Goal: Task Accomplishment & Management: Manage account settings

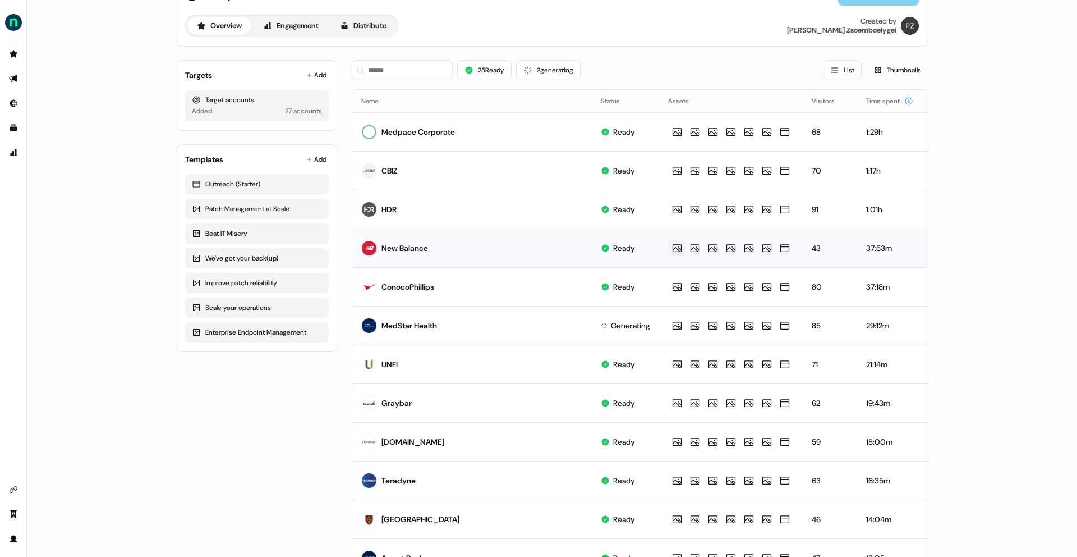
scroll to position [8, 0]
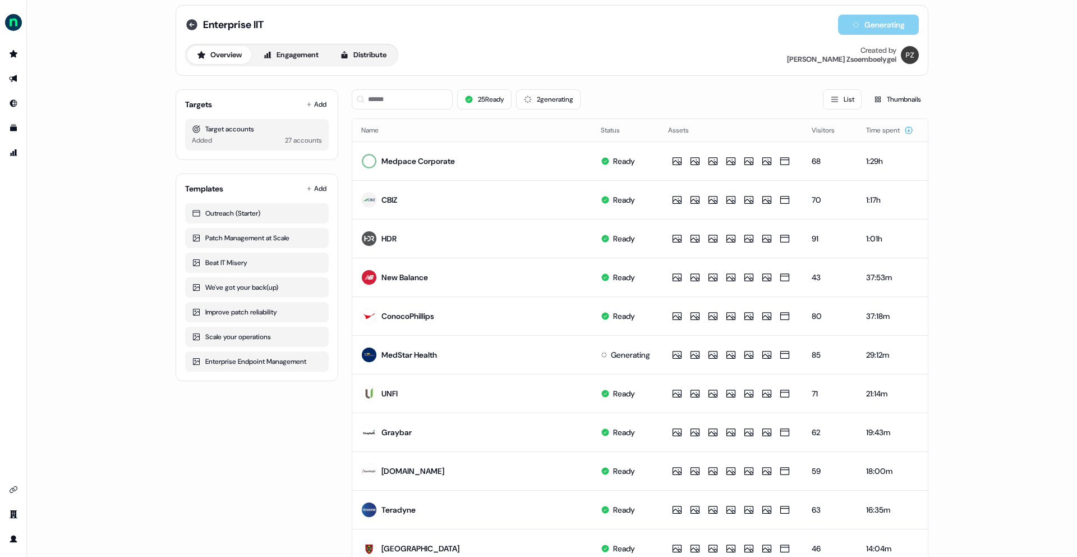
click at [190, 27] on icon at bounding box center [191, 24] width 11 height 11
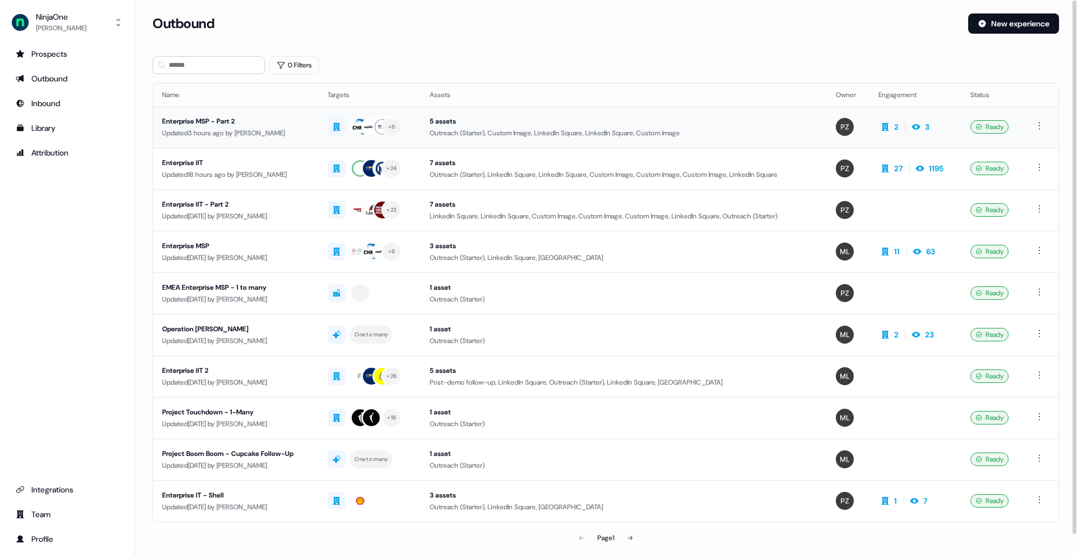
click at [194, 121] on div "Enterprise MSP - Part 2" at bounding box center [236, 121] width 148 height 11
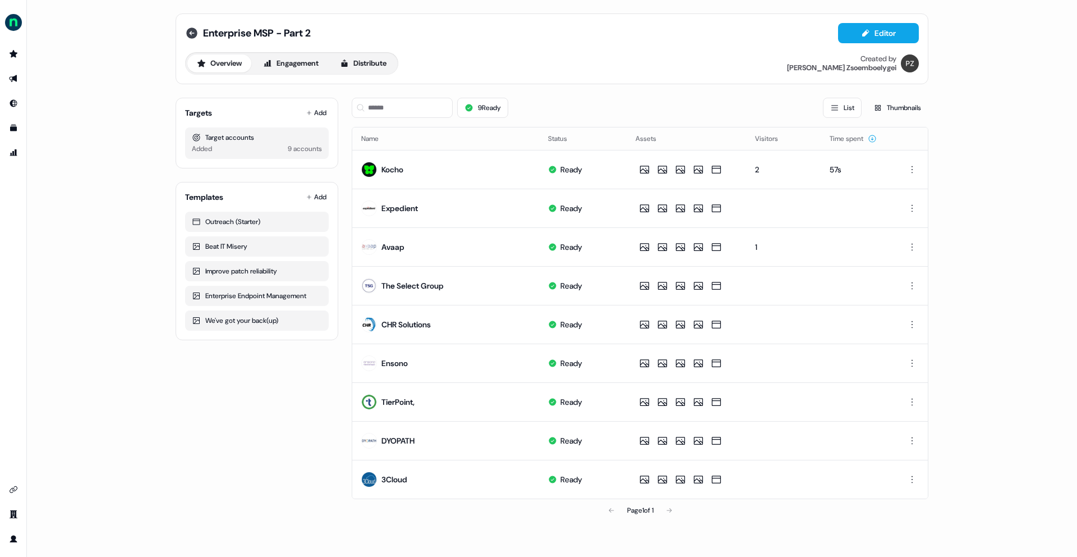
click at [195, 30] on icon at bounding box center [191, 32] width 11 height 11
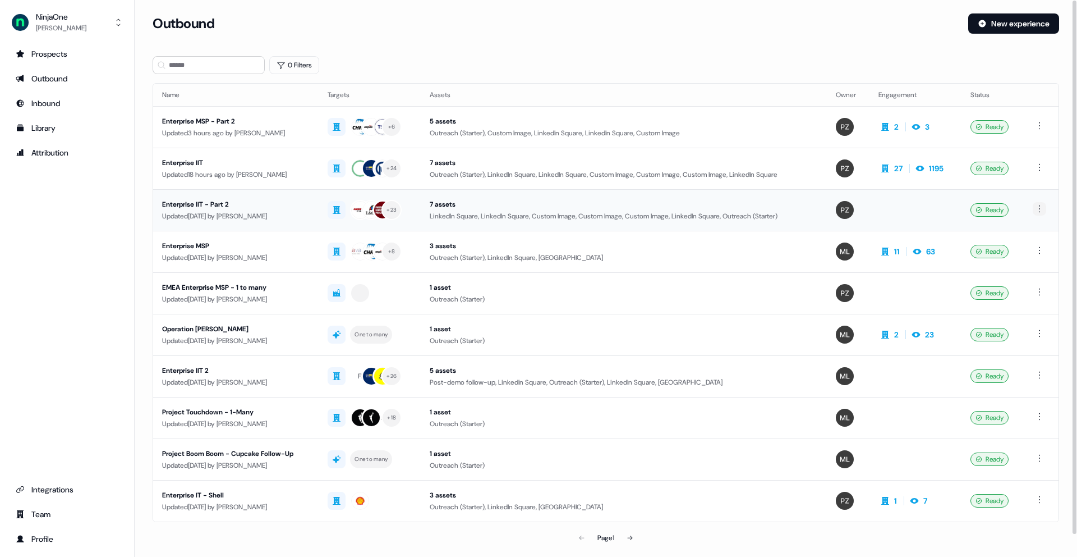
click at [1041, 208] on html "For the best experience switch devices to a bigger screen. Go to Userled.io Nin…" at bounding box center [538, 278] width 1077 height 557
click at [1033, 250] on div "Delete" at bounding box center [1041, 247] width 66 height 18
click at [181, 162] on div "Enterprise IIT" at bounding box center [236, 162] width 148 height 11
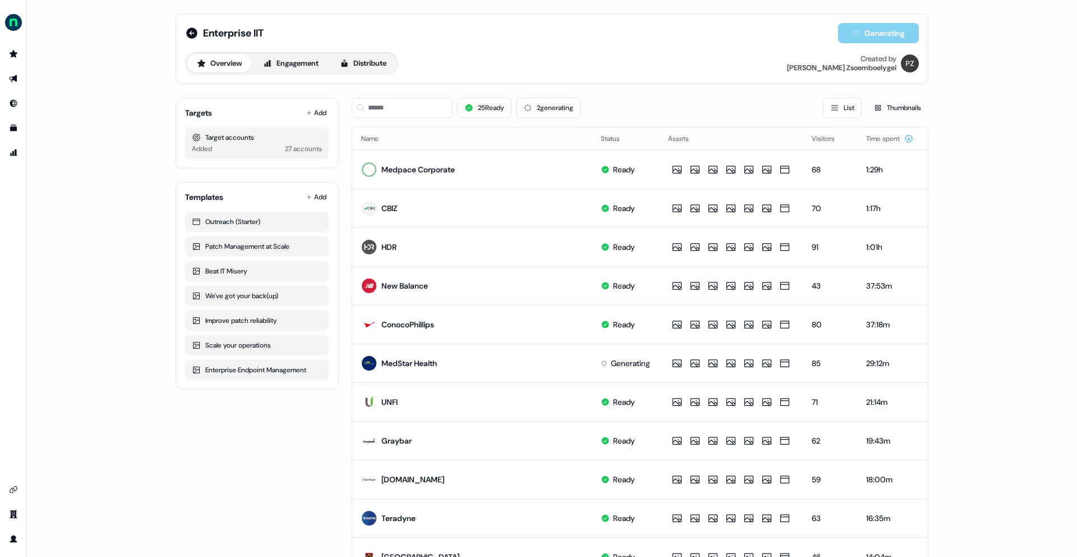
scroll to position [404, 0]
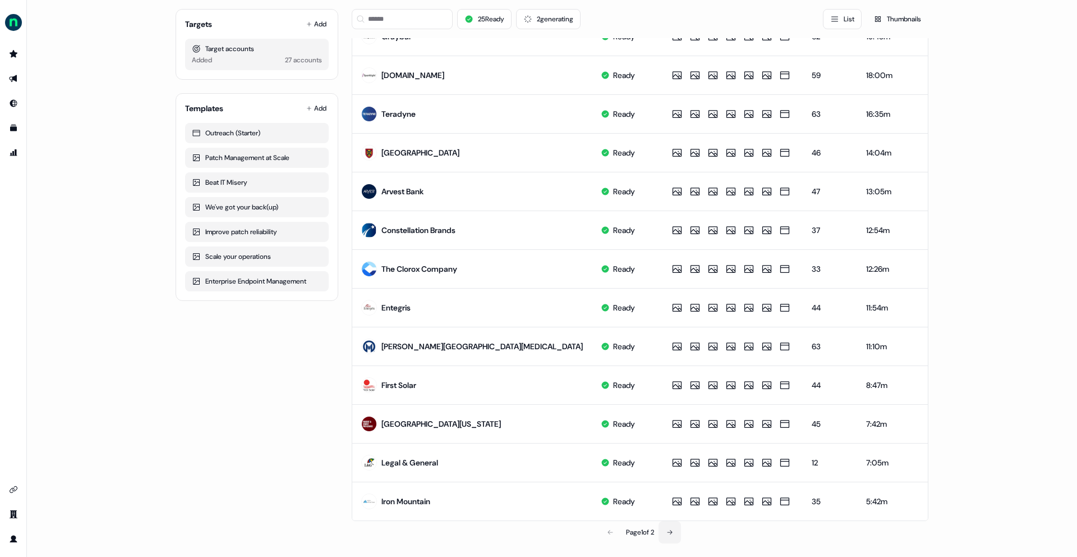
click at [669, 535] on button at bounding box center [670, 532] width 22 height 22
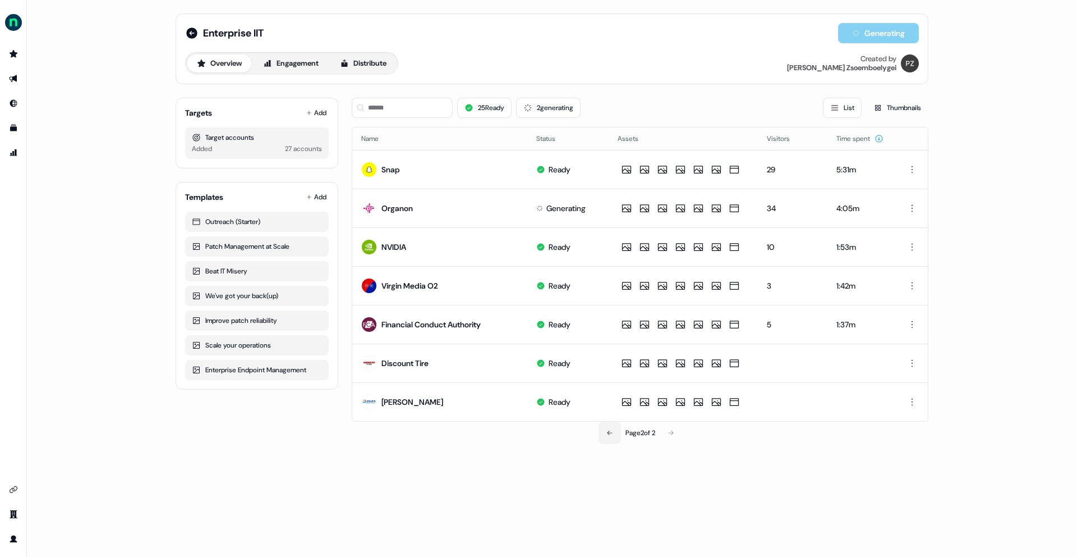
click at [607, 434] on icon at bounding box center [609, 432] width 5 height 4
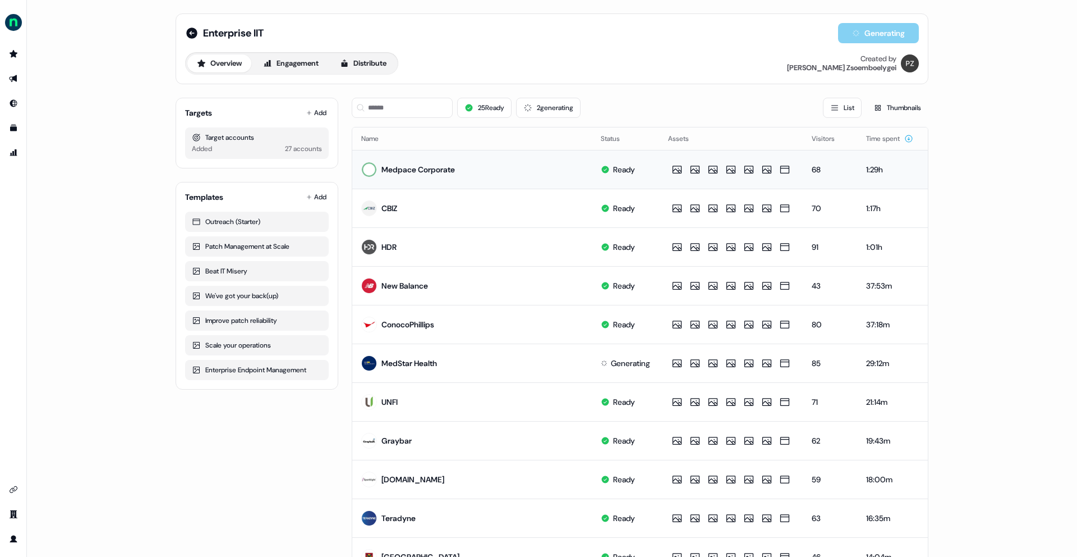
click at [909, 171] on html "For the best experience switch devices to a bigger screen. Go to Userled.io Ent…" at bounding box center [538, 278] width 1077 height 557
click at [760, 164] on html "For the best experience switch devices to a bigger screen. Go to Userled.io Ent…" at bounding box center [538, 278] width 1077 height 557
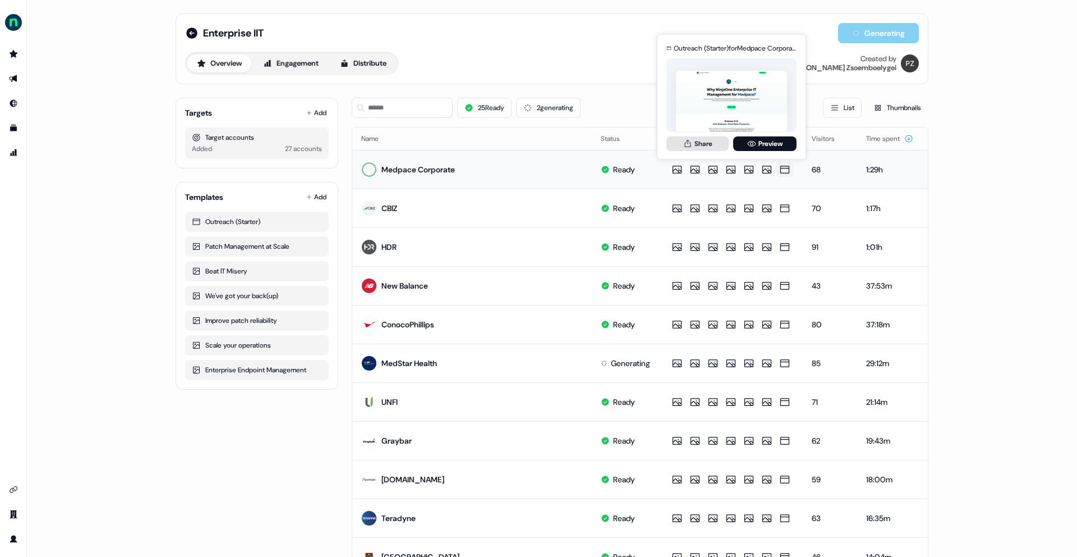
click at [710, 146] on button "Share" at bounding box center [697, 143] width 62 height 15
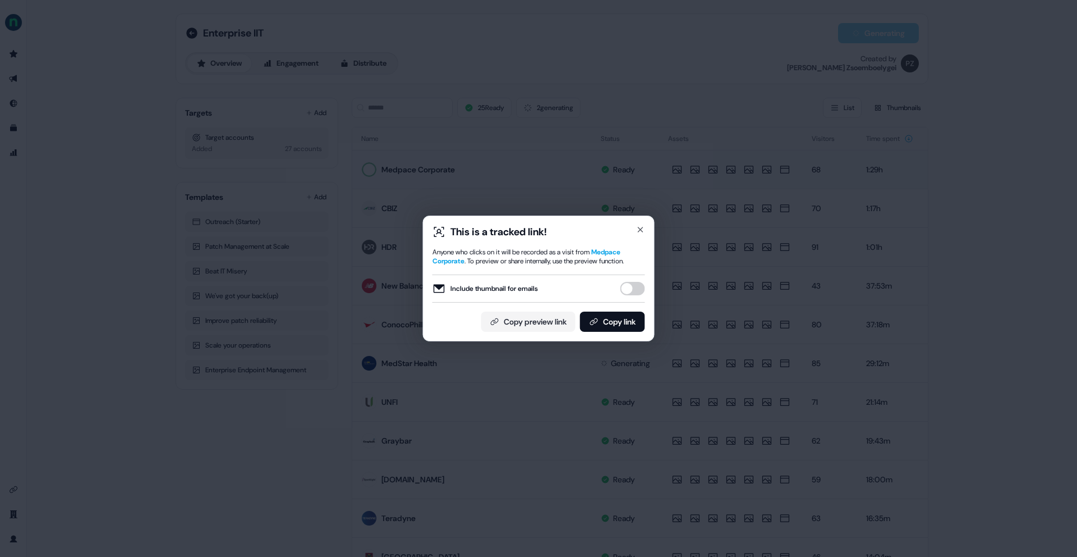
click at [634, 289] on button "Include thumbnail for emails" at bounding box center [632, 288] width 25 height 13
click at [621, 319] on button "Copy link" at bounding box center [612, 321] width 65 height 20
click at [643, 229] on icon "button" at bounding box center [640, 229] width 9 height 9
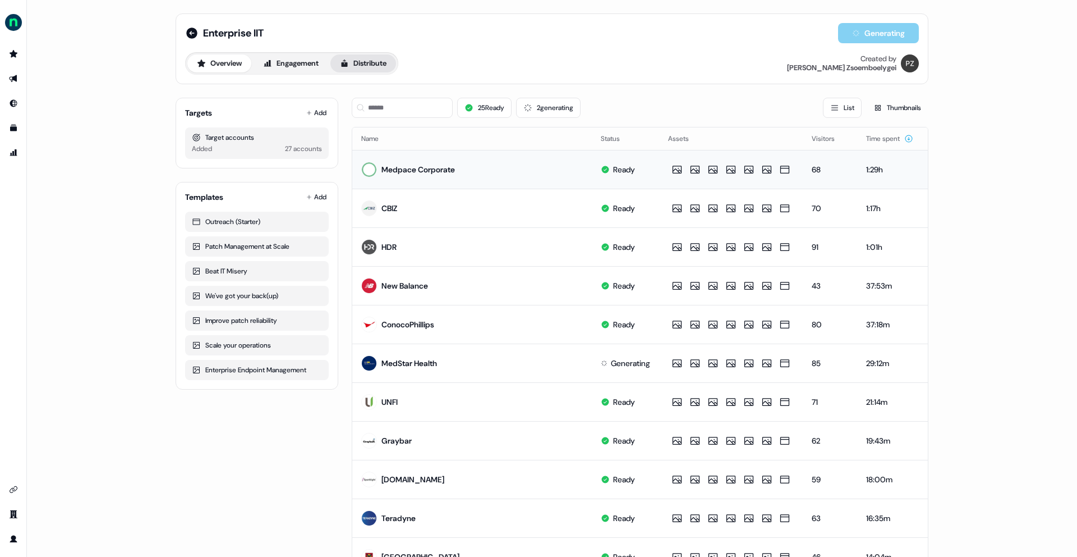
click at [353, 67] on button "Distribute" at bounding box center [363, 63] width 66 height 18
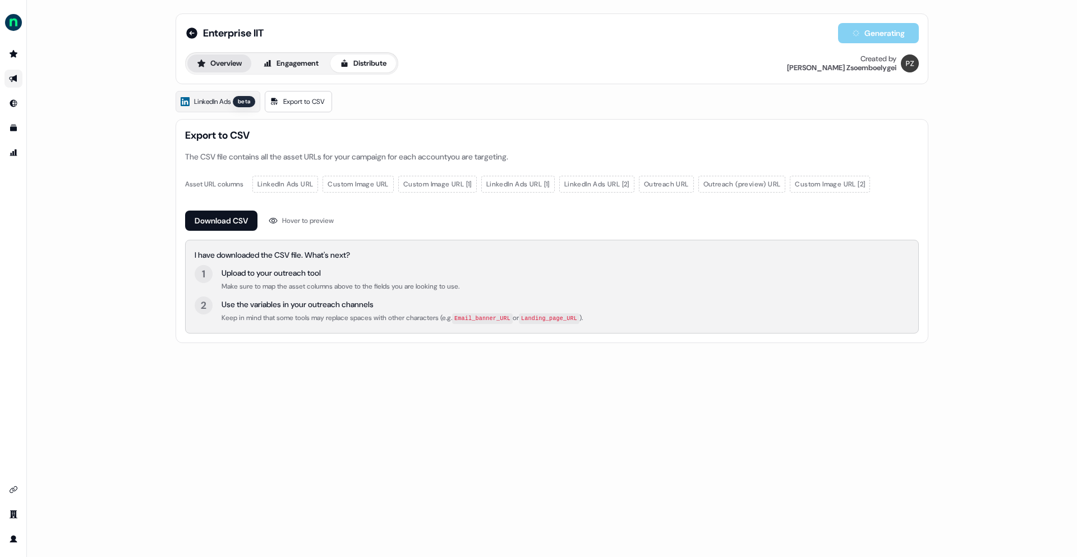
click at [220, 61] on button "Overview" at bounding box center [219, 63] width 64 height 18
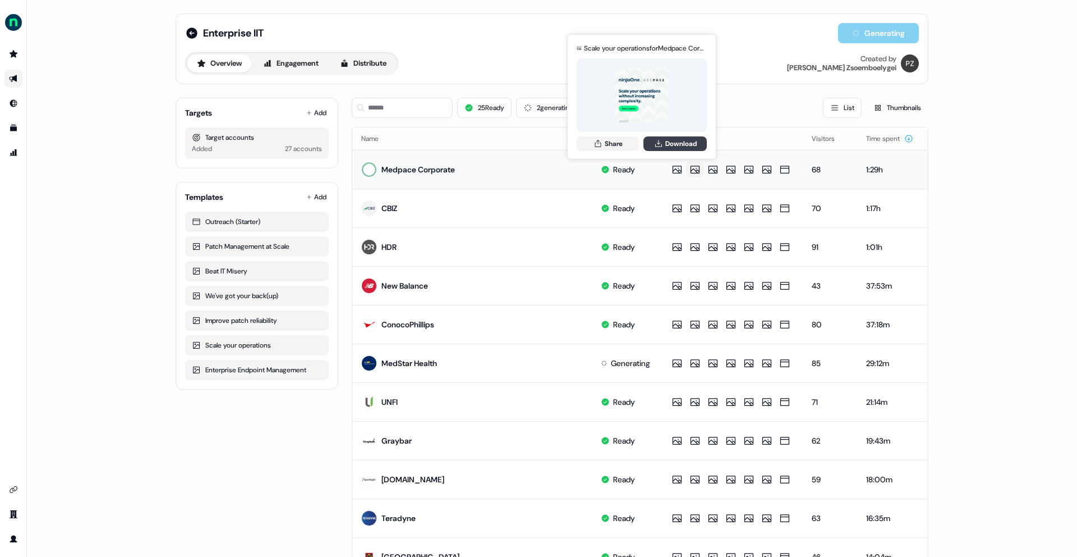
click at [656, 146] on icon at bounding box center [658, 143] width 7 height 7
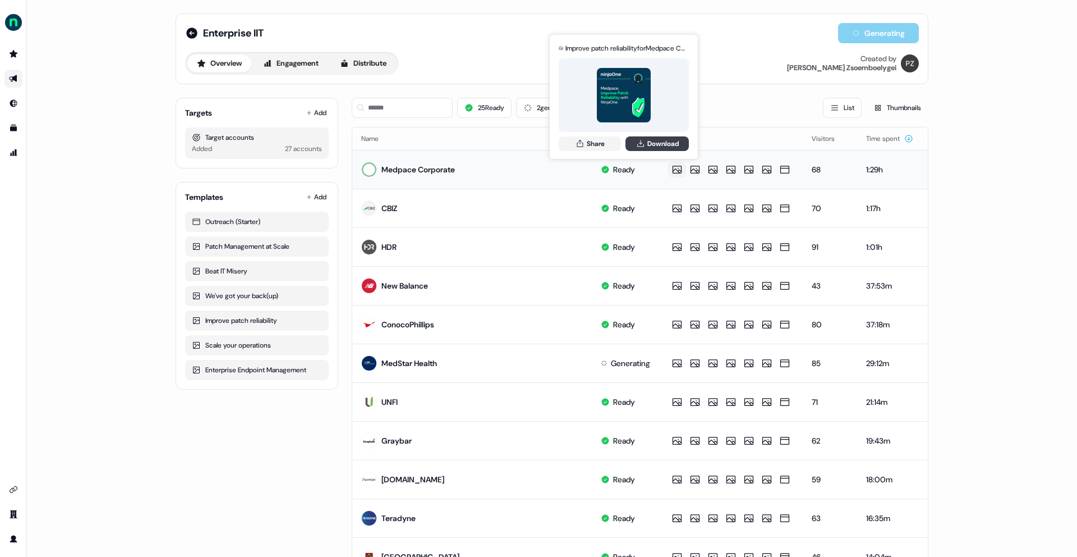
click at [650, 140] on button "Download" at bounding box center [657, 143] width 63 height 15
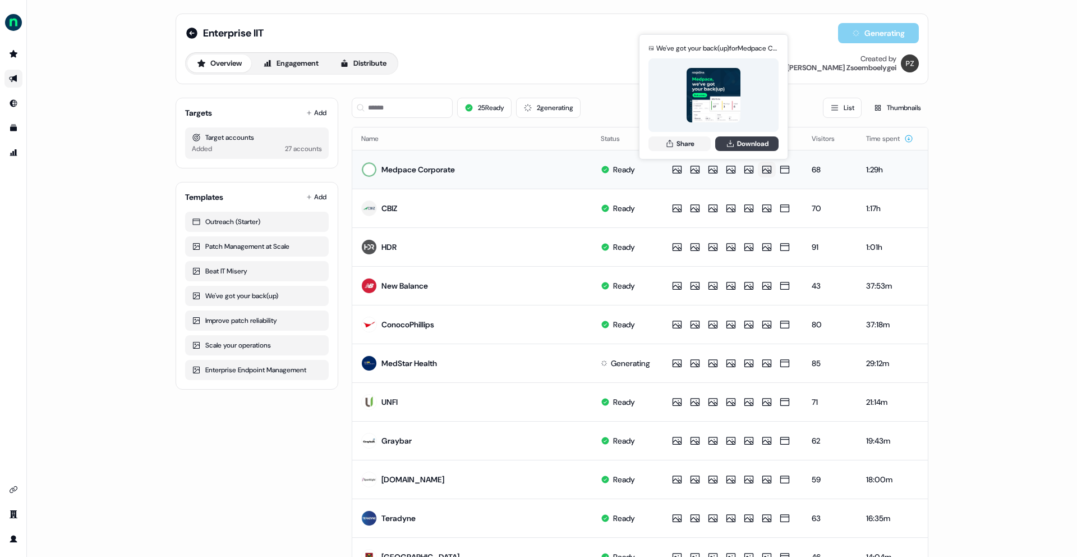
click at [732, 142] on icon at bounding box center [730, 143] width 9 height 9
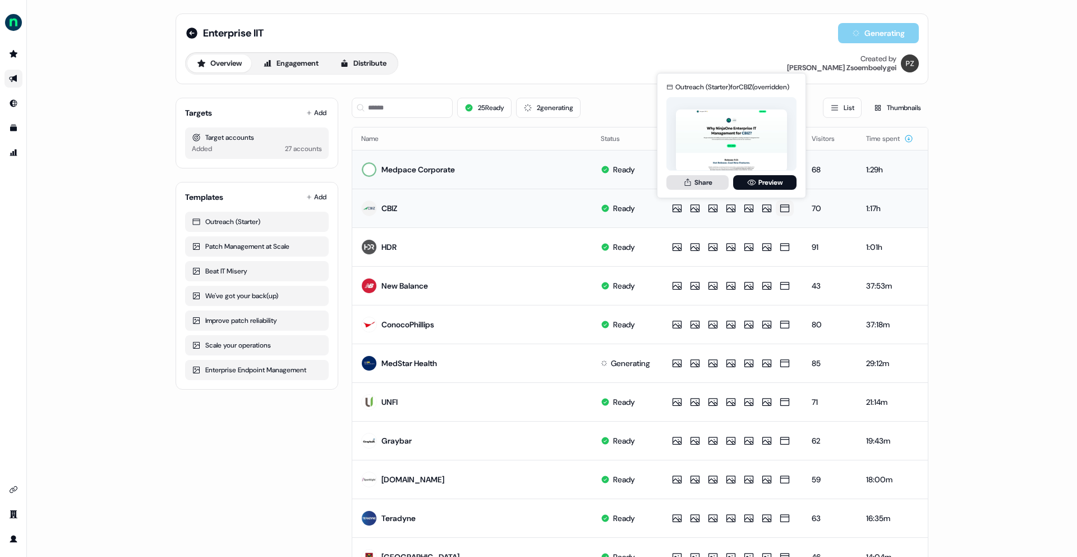
click at [697, 178] on button "Share" at bounding box center [697, 182] width 62 height 15
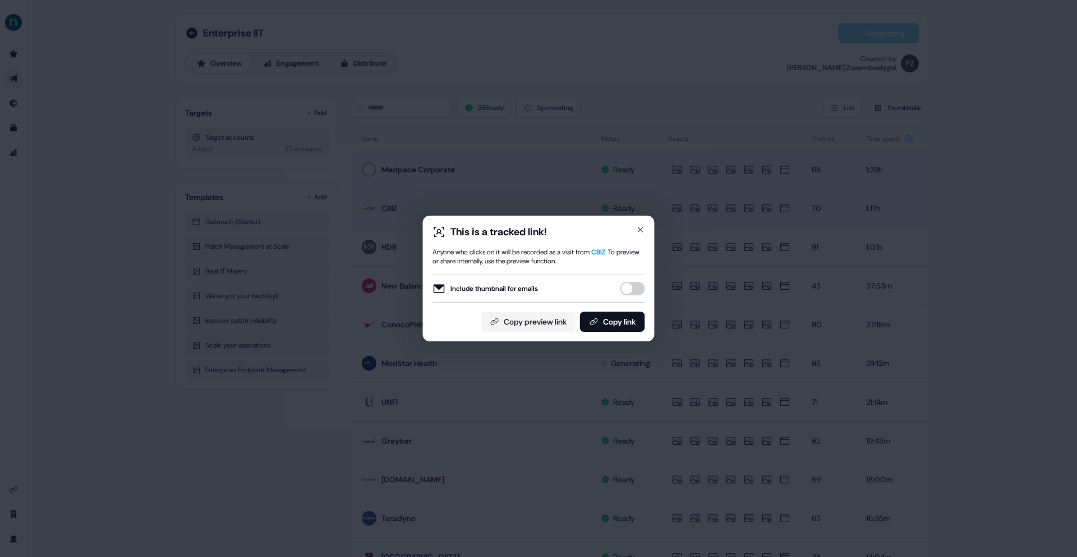
click at [626, 287] on button "Include thumbnail for emails" at bounding box center [632, 288] width 25 height 13
click at [622, 321] on button "Copy link" at bounding box center [612, 321] width 65 height 20
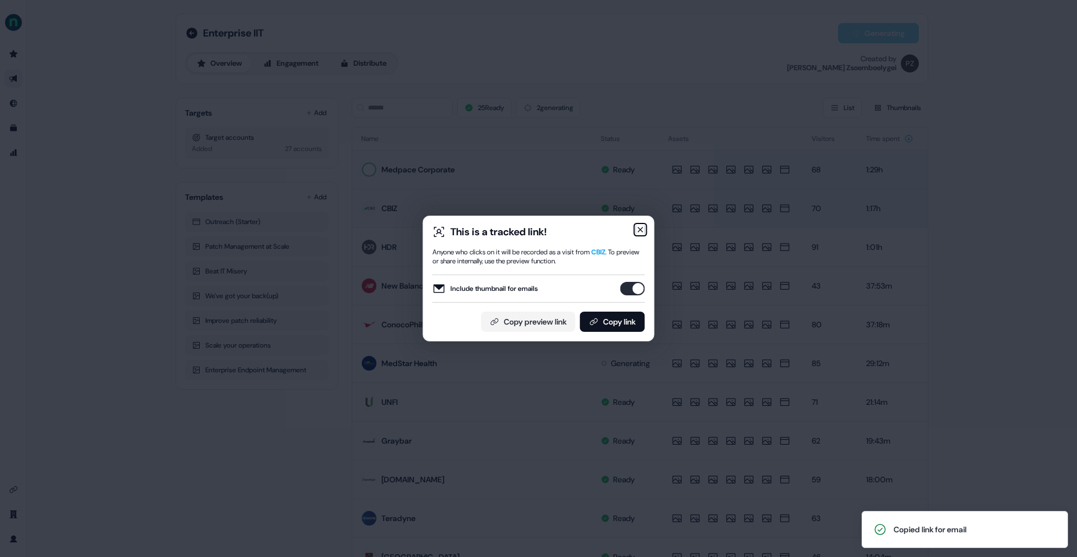
click at [641, 230] on icon "button" at bounding box center [640, 229] width 4 height 4
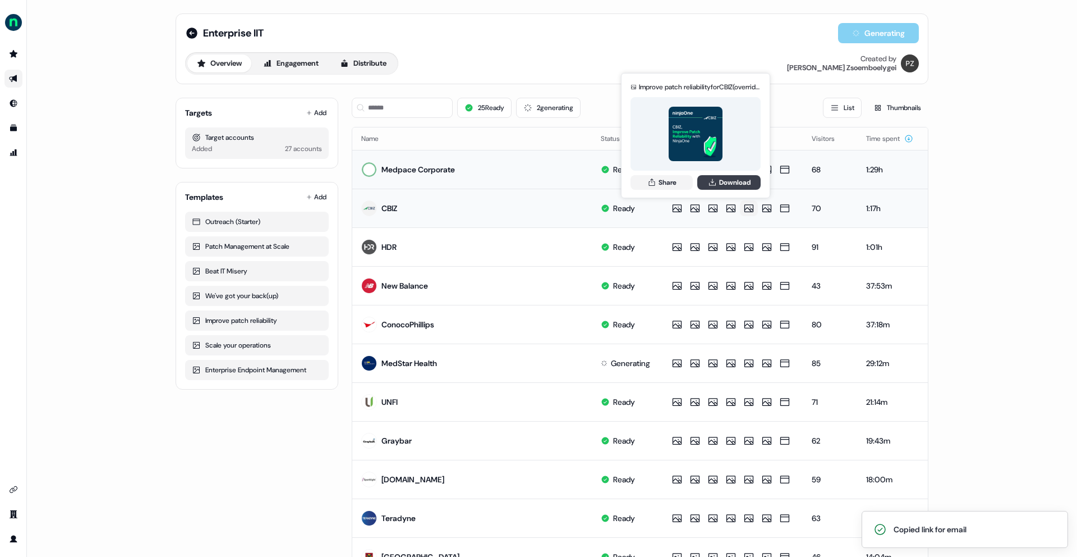
click at [709, 184] on icon at bounding box center [712, 182] width 9 height 9
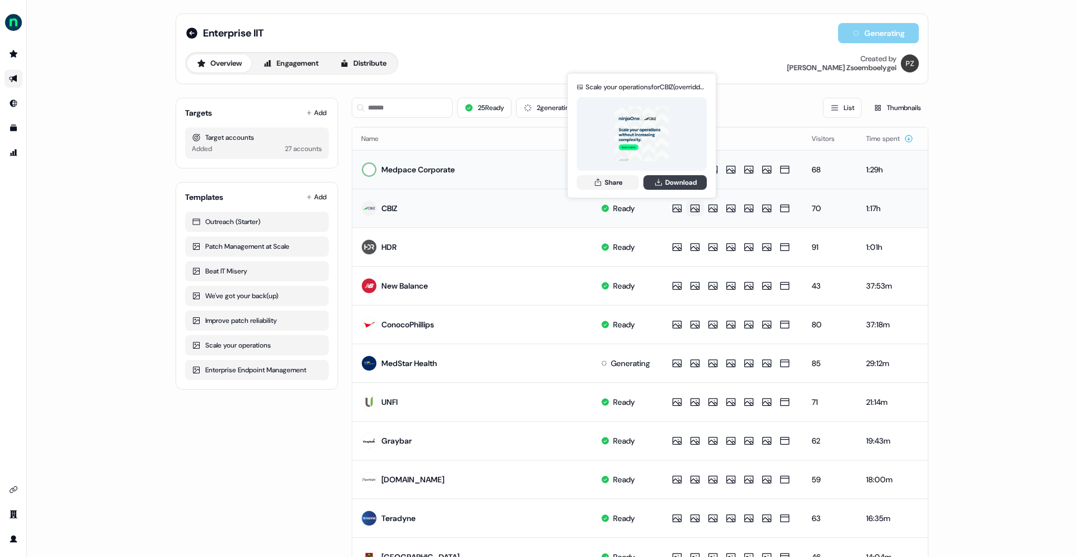
click at [660, 184] on icon at bounding box center [658, 182] width 9 height 9
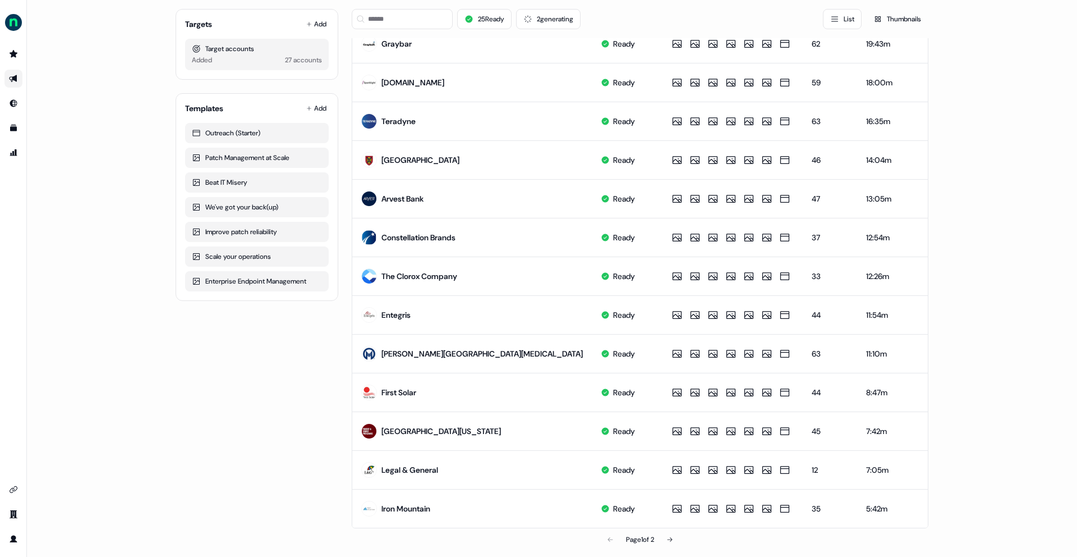
scroll to position [404, 0]
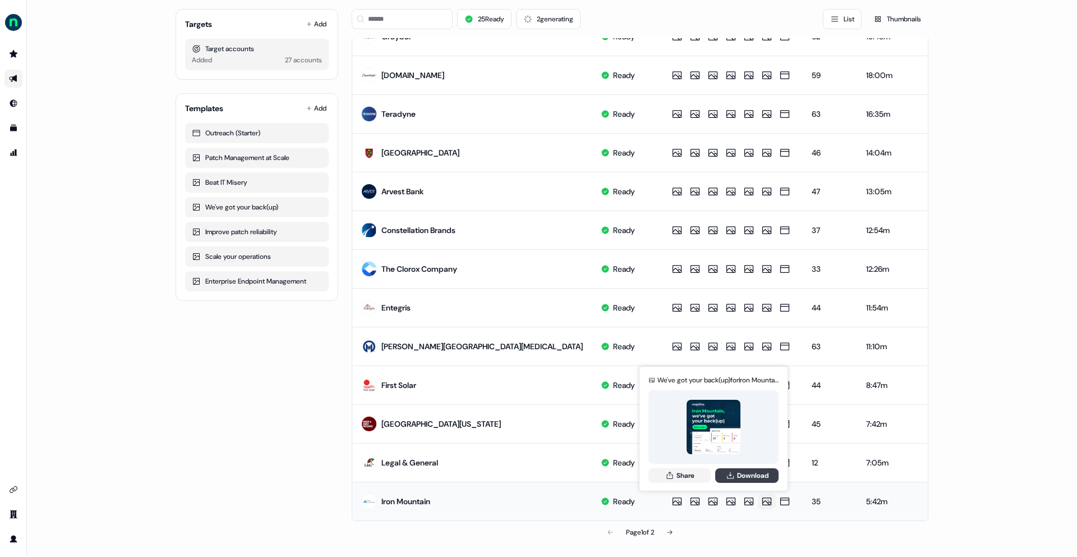
click at [729, 478] on icon at bounding box center [730, 475] width 9 height 9
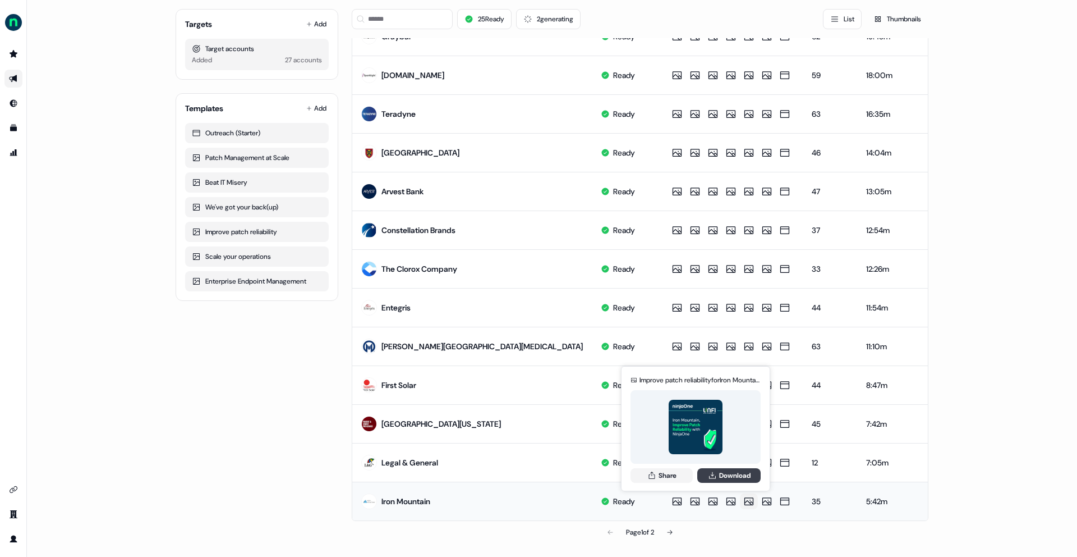
click at [710, 478] on icon at bounding box center [712, 475] width 9 height 9
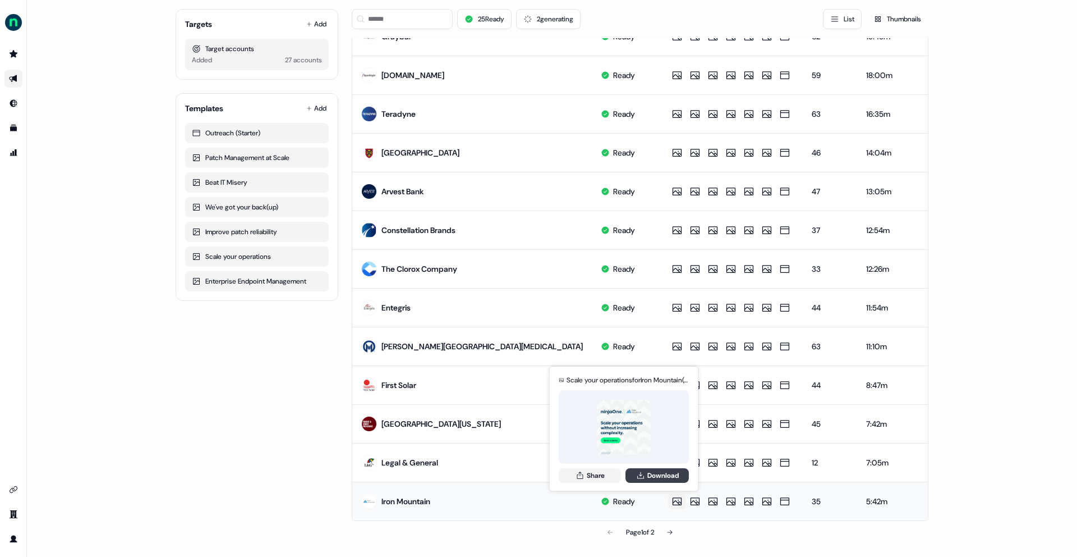
click at [645, 475] on button "Download" at bounding box center [657, 475] width 63 height 15
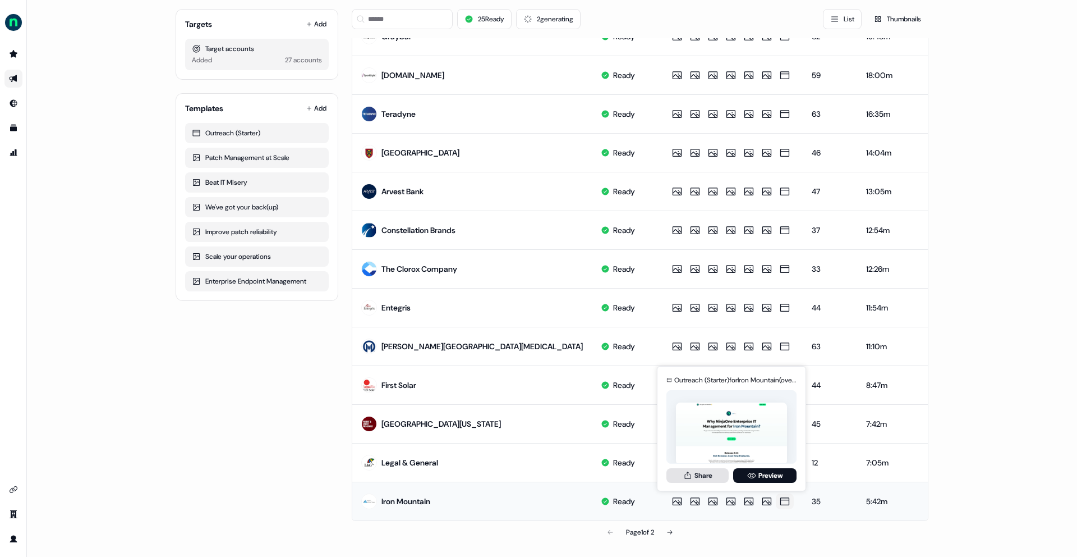
click at [716, 472] on button "Share" at bounding box center [697, 475] width 62 height 15
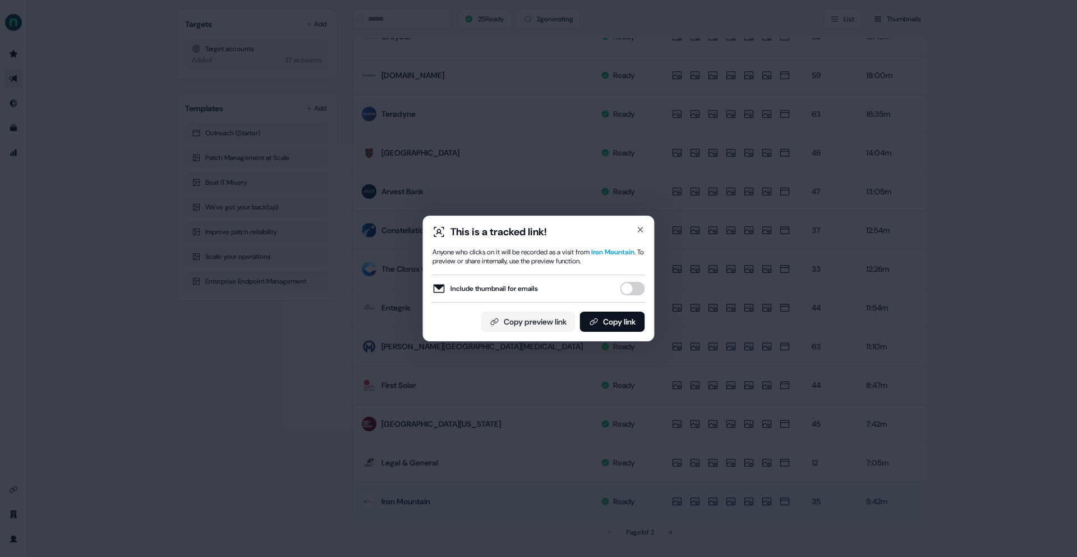
click at [638, 288] on button "Include thumbnail for emails" at bounding box center [632, 288] width 25 height 13
drag, startPoint x: 620, startPoint y: 322, endPoint x: 615, endPoint y: 326, distance: 6.4
click at [621, 322] on button "Copy link" at bounding box center [612, 321] width 65 height 20
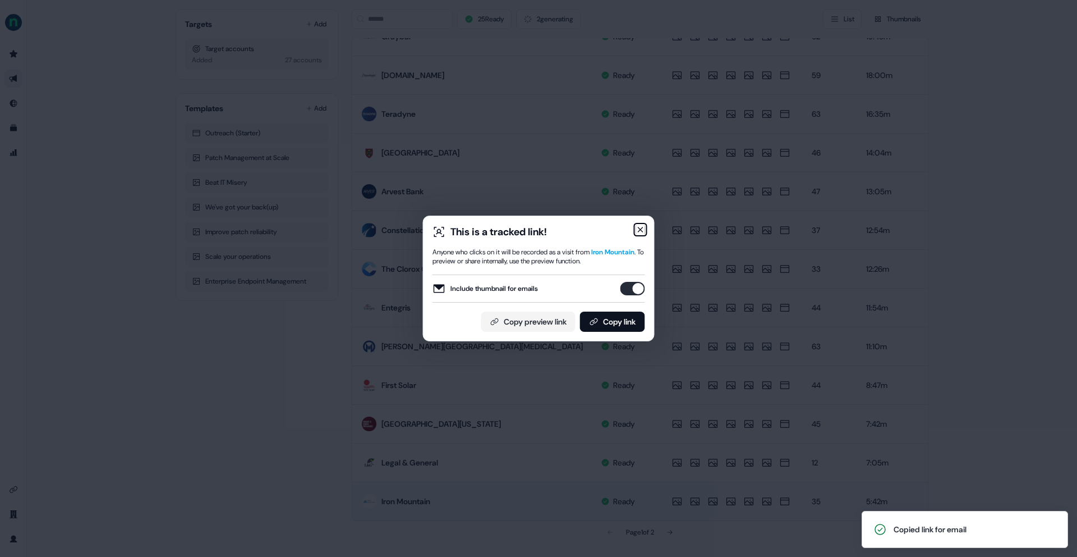
click at [642, 229] on icon "button" at bounding box center [640, 229] width 9 height 9
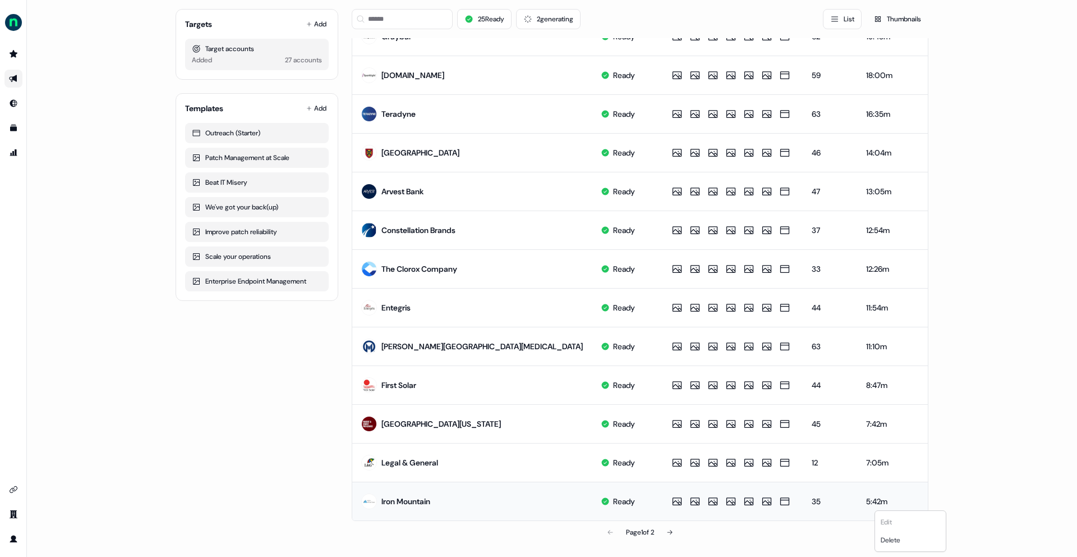
click at [908, 499] on html "For the best experience switch devices to a bigger screen. Go to Userled.io Ent…" at bounding box center [538, 278] width 1077 height 557
click at [965, 470] on html "For the best experience switch devices to a bigger screen. Go to Userled.io Ent…" at bounding box center [538, 278] width 1077 height 557
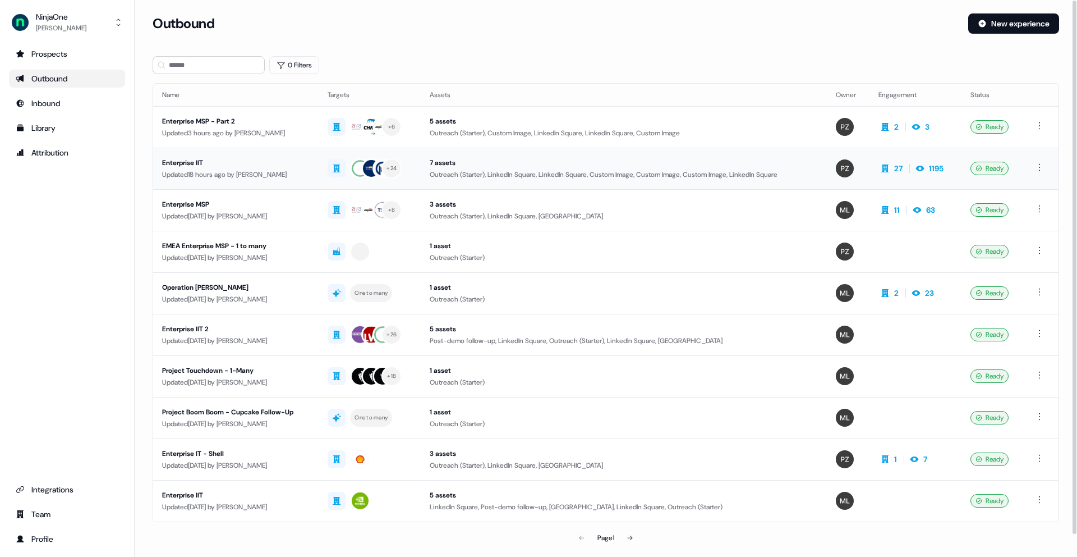
click at [186, 163] on div "Enterprise IIT" at bounding box center [236, 162] width 148 height 11
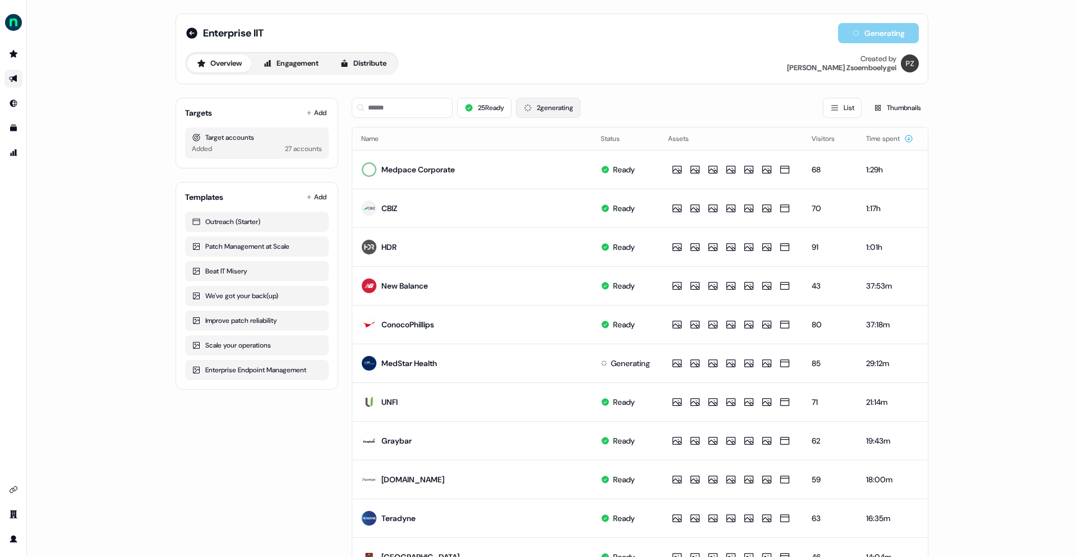
click at [540, 107] on button "2 generating" at bounding box center [548, 108] width 65 height 20
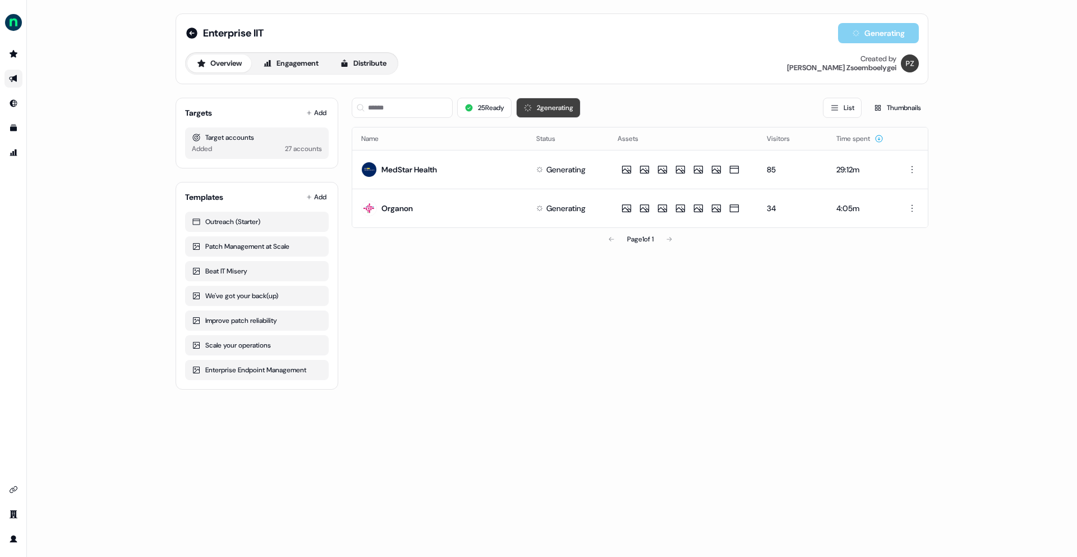
click at [539, 107] on button "2 generating" at bounding box center [548, 108] width 65 height 20
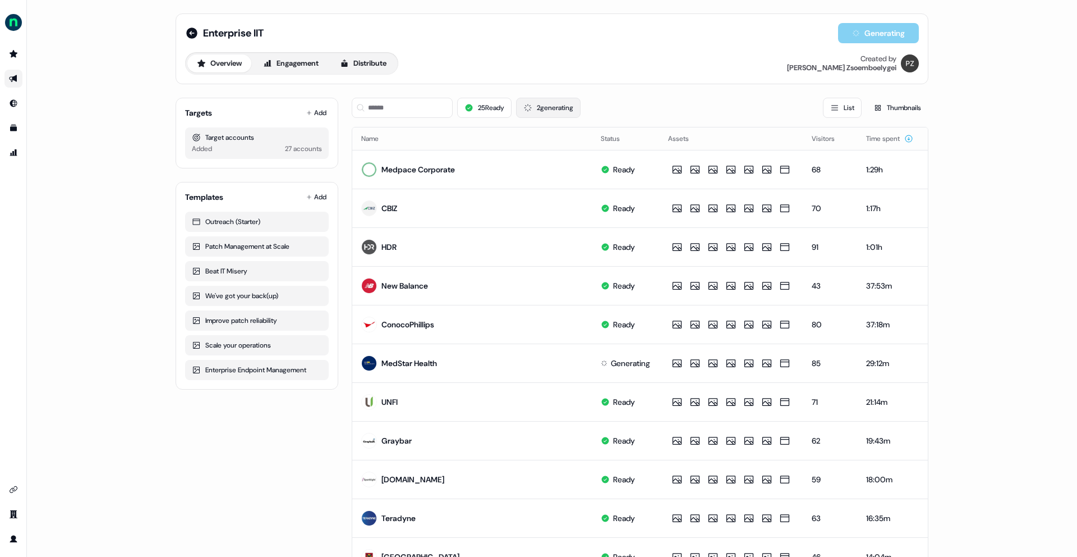
click at [537, 107] on button "2 generating" at bounding box center [548, 108] width 65 height 20
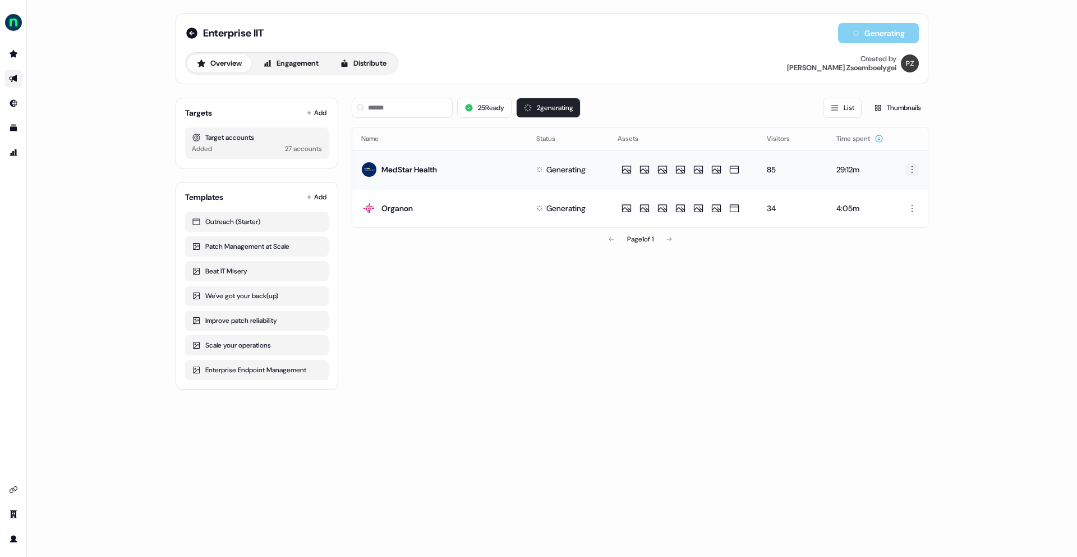
click at [915, 167] on html "For the best experience switch devices to a bigger screen. Go to Userled.io Ent…" at bounding box center [538, 278] width 1077 height 557
click at [958, 163] on html "For the best experience switch devices to a bigger screen. Go to Userled.io Ent…" at bounding box center [538, 278] width 1077 height 557
click at [498, 108] on button "25 Ready" at bounding box center [484, 108] width 54 height 20
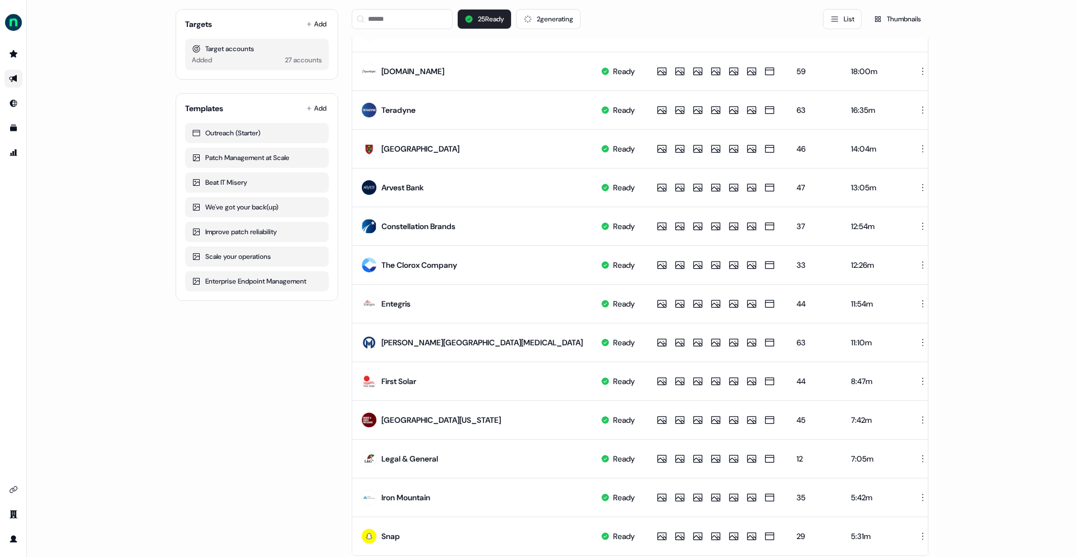
scroll to position [404, 0]
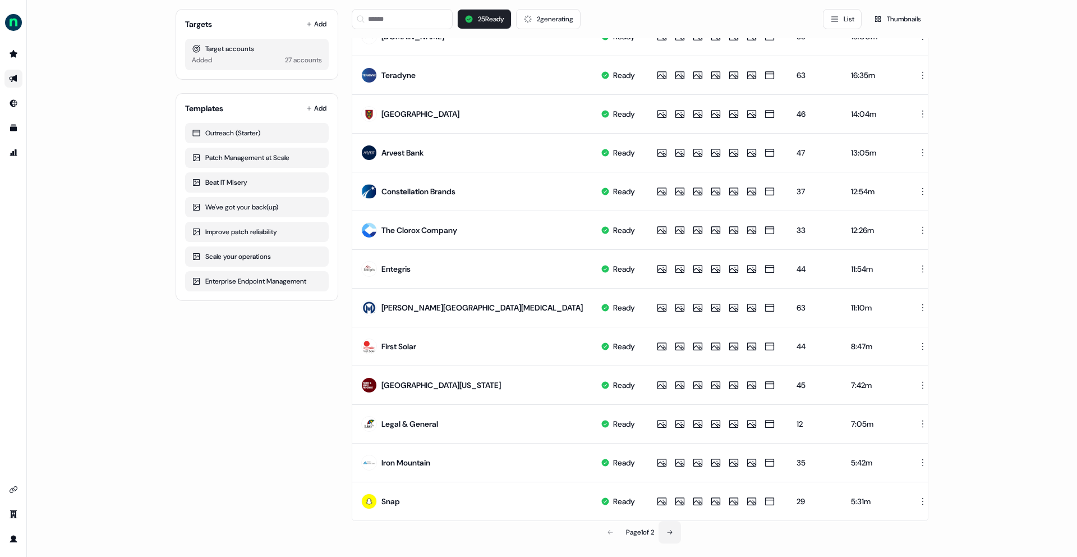
click at [665, 535] on button at bounding box center [670, 532] width 22 height 22
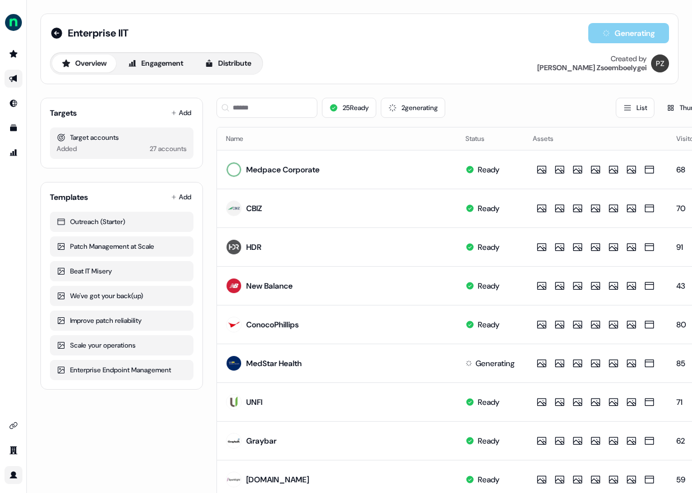
click at [9, 479] on icon "Go to profile" at bounding box center [13, 474] width 9 height 9
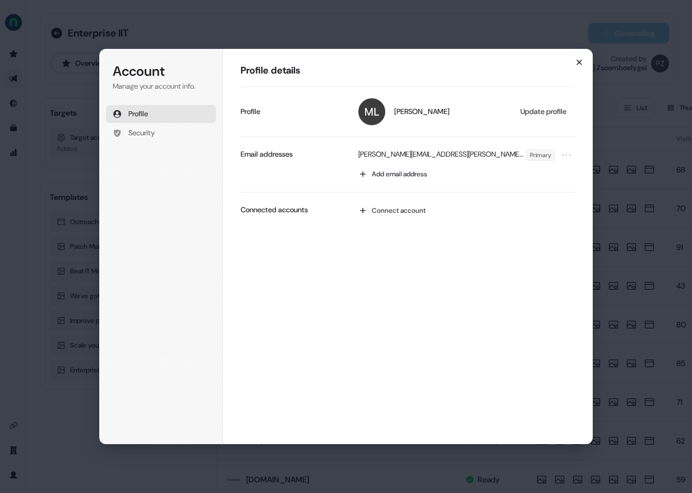
click at [443, 58] on icon "button" at bounding box center [579, 62] width 9 height 9
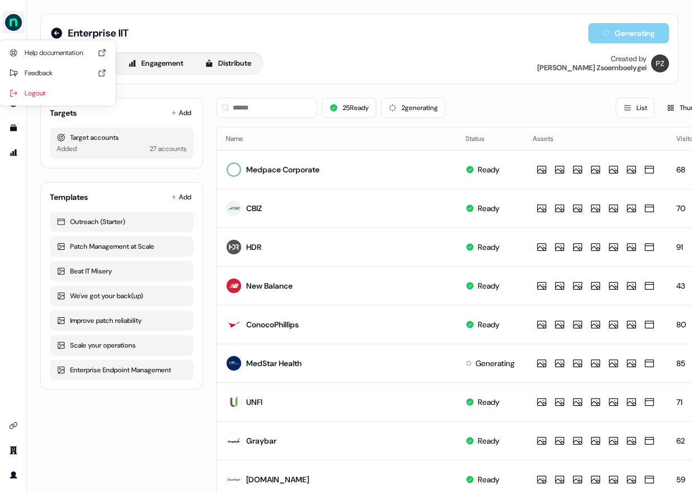
click at [17, 16] on img "side nav menu" at bounding box center [13, 22] width 18 height 18
click at [43, 95] on div "Logout" at bounding box center [57, 93] width 107 height 20
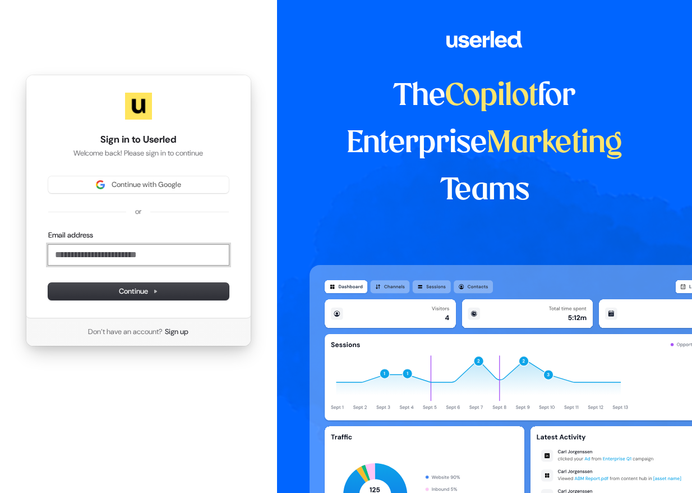
click at [183, 258] on input "Email address" at bounding box center [138, 255] width 181 height 20
click at [48, 230] on button "submit" at bounding box center [48, 230] width 0 height 0
type input "**********"
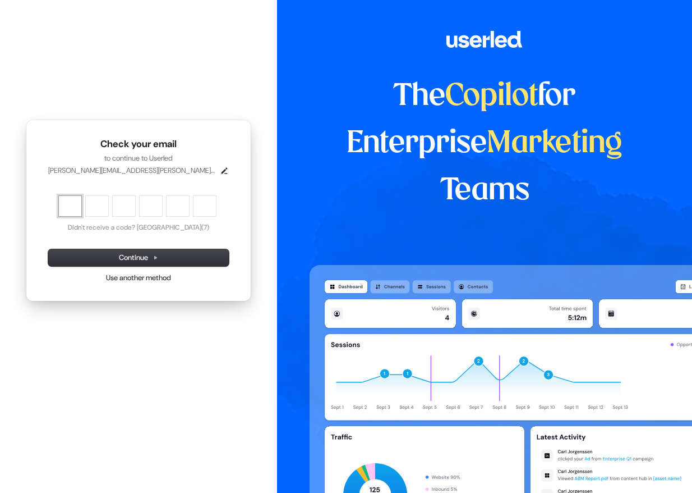
type input "*"
type input "**"
type input "*"
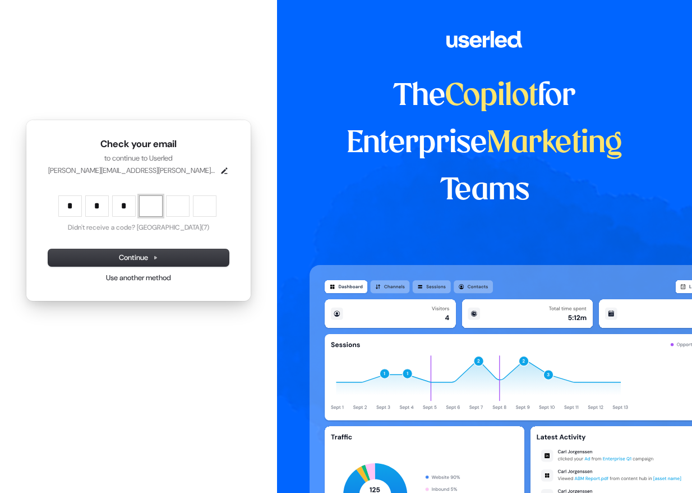
type input "***"
type input "*"
type input "****"
type input "*"
type input "******"
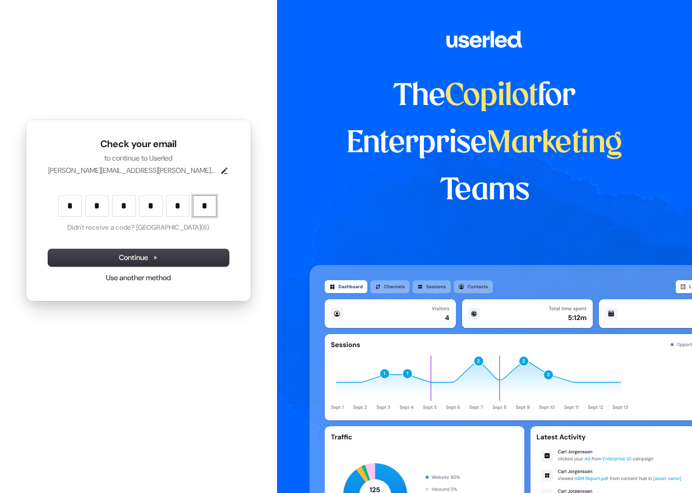
type input "*"
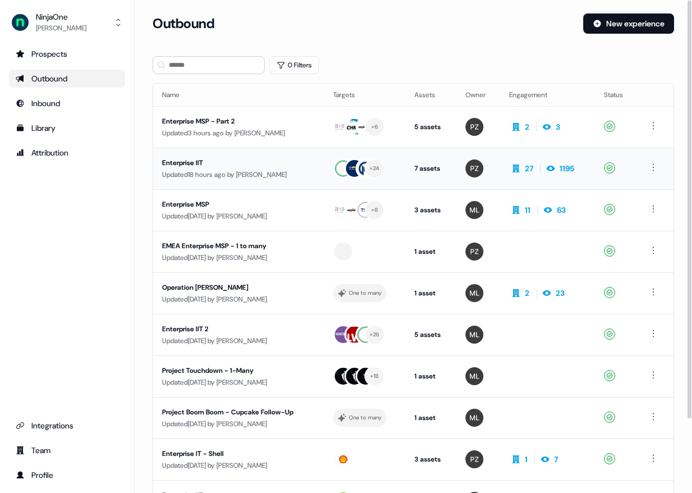
click at [191, 162] on div "Enterprise IIT" at bounding box center [238, 162] width 153 height 11
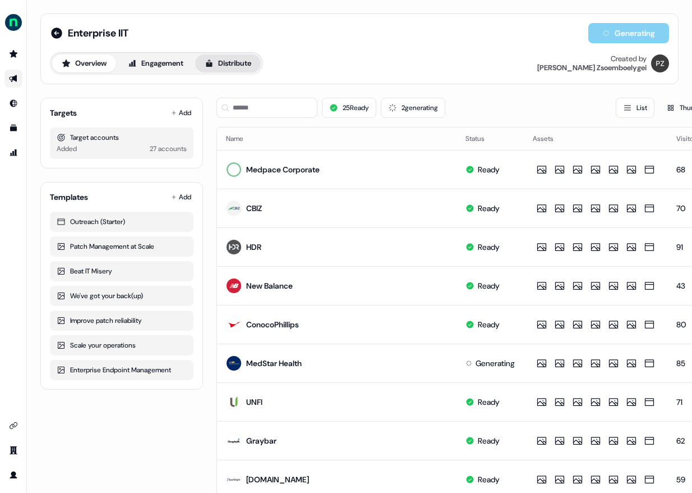
click at [250, 66] on button "Distribute" at bounding box center [228, 63] width 66 height 18
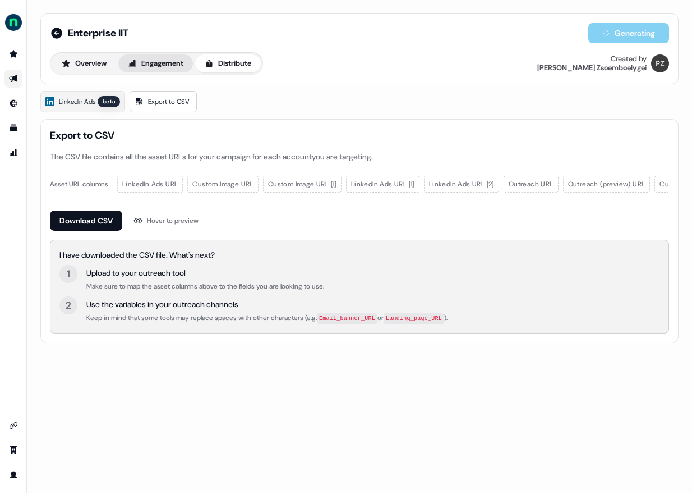
click at [171, 60] on button "Engagement" at bounding box center [155, 63] width 75 height 18
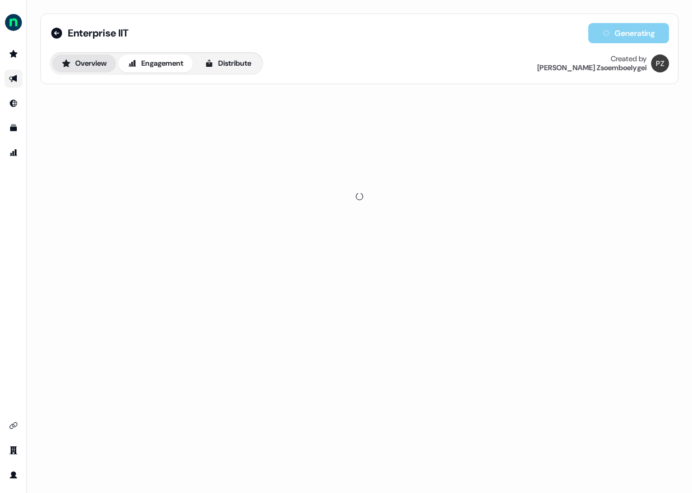
click at [96, 61] on button "Overview" at bounding box center [84, 63] width 64 height 18
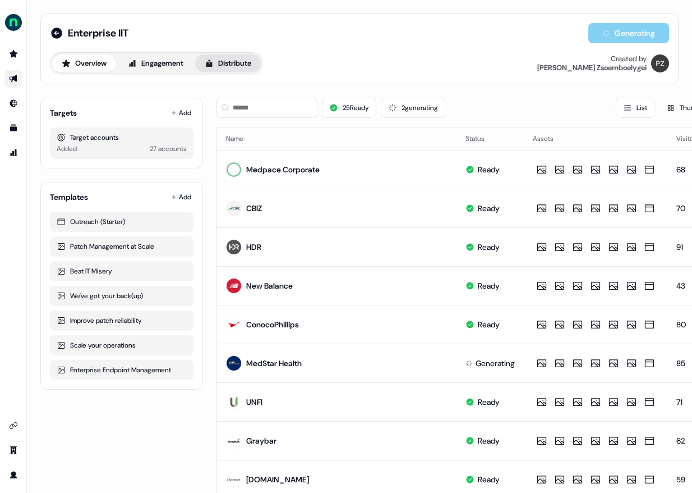
click at [240, 67] on button "Distribute" at bounding box center [228, 63] width 66 height 18
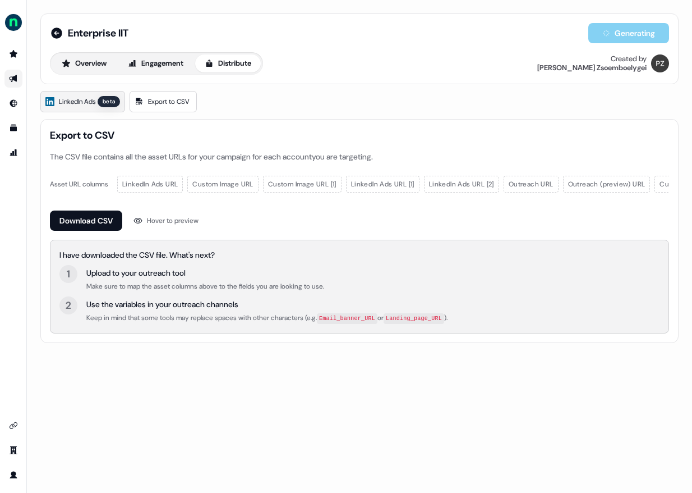
click at [86, 103] on span "LinkedIn Ads" at bounding box center [77, 101] width 36 height 11
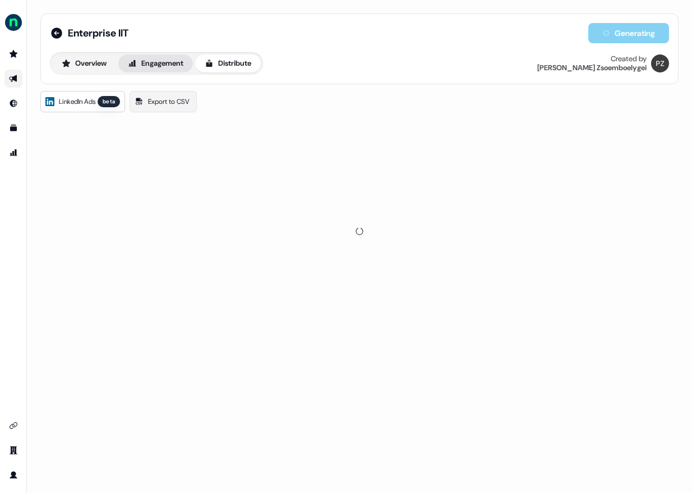
click at [160, 63] on button "Engagement" at bounding box center [155, 63] width 75 height 18
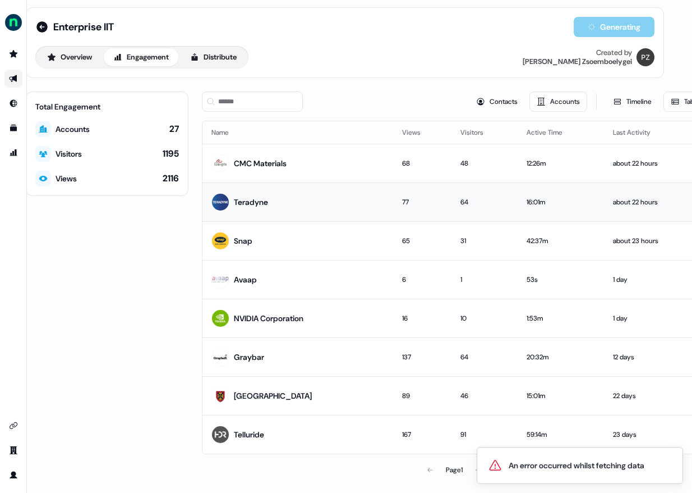
scroll to position [12, 15]
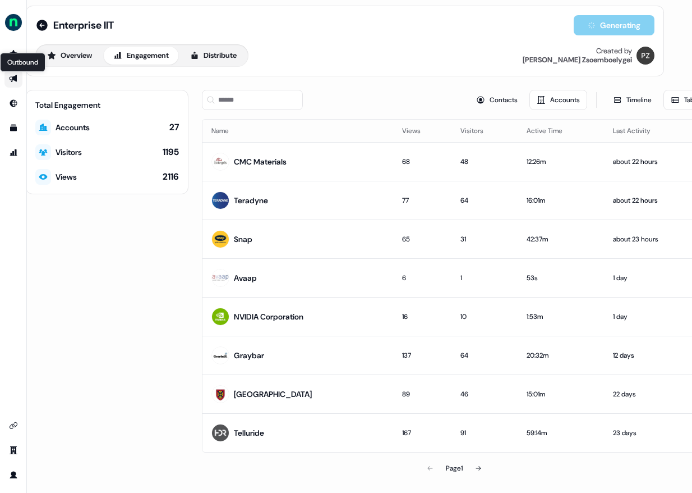
click at [13, 78] on icon "Go to outbound experience" at bounding box center [13, 78] width 8 height 7
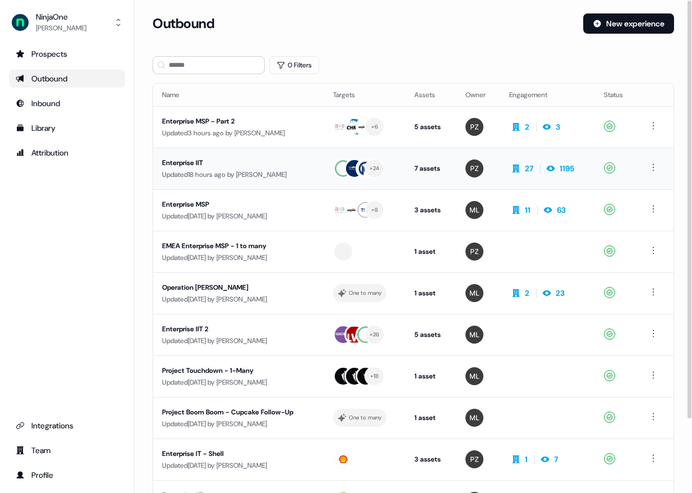
click at [177, 169] on div "Updated 18 hours ago by Megan Lee" at bounding box center [238, 174] width 153 height 11
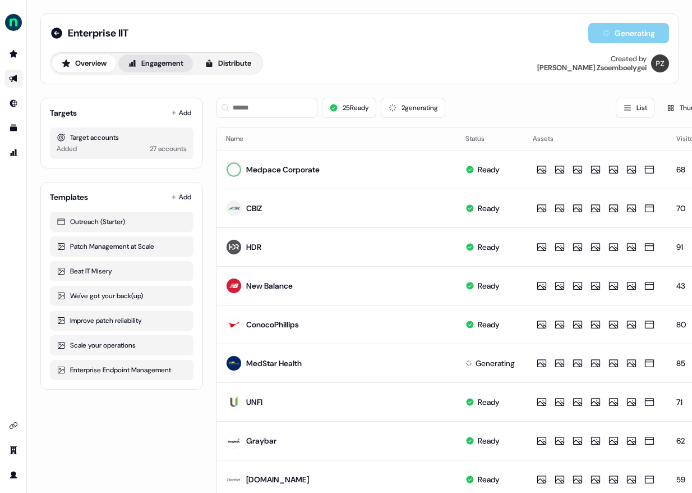
click at [160, 61] on button "Engagement" at bounding box center [155, 63] width 75 height 18
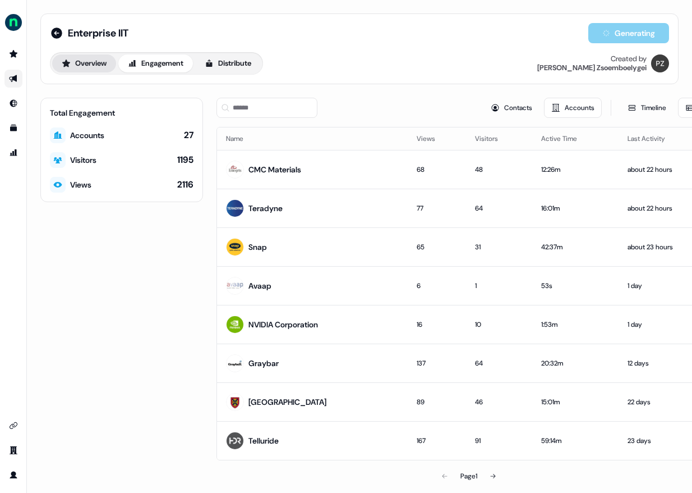
click at [81, 57] on button "Overview" at bounding box center [84, 63] width 64 height 18
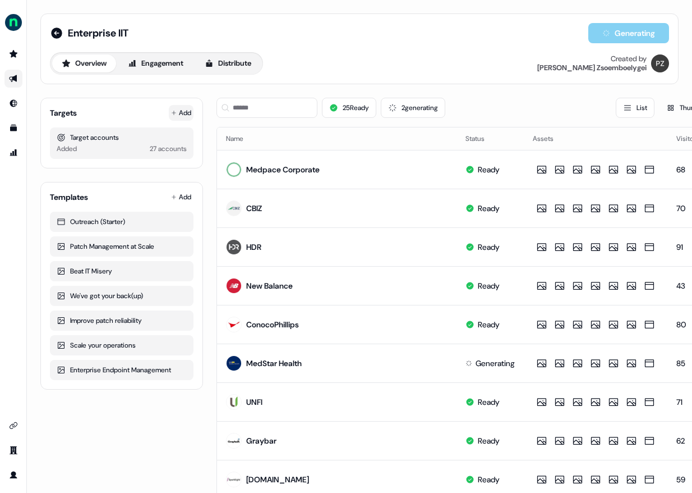
click at [185, 109] on button "Add" at bounding box center [181, 113] width 25 height 16
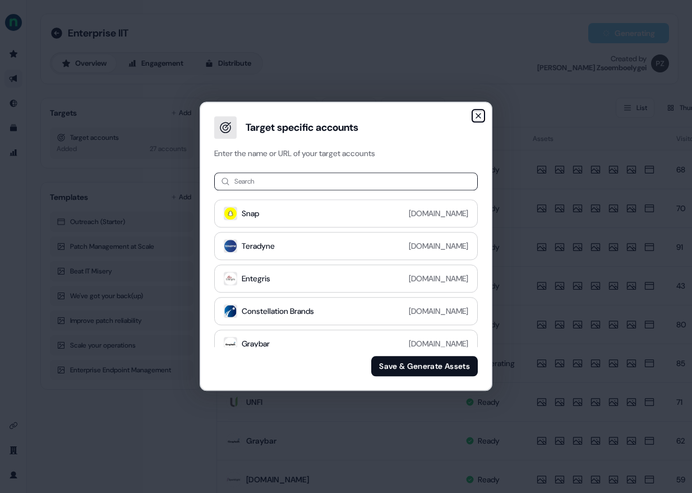
click at [443, 119] on icon "button" at bounding box center [478, 115] width 9 height 9
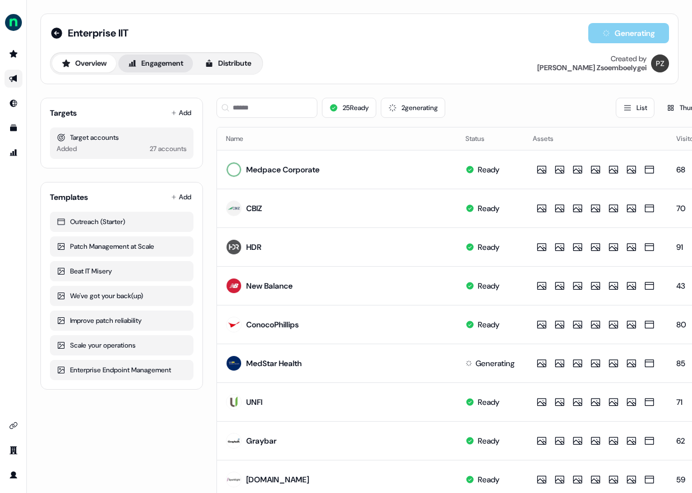
click at [155, 65] on button "Engagement" at bounding box center [155, 63] width 75 height 18
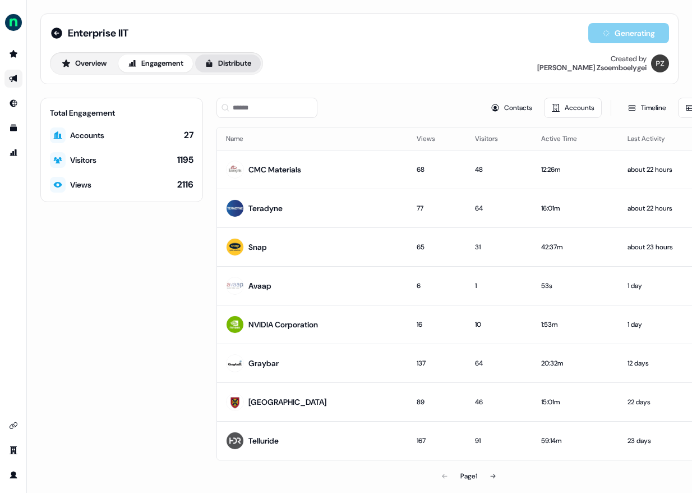
click at [227, 56] on button "Distribute" at bounding box center [228, 63] width 66 height 18
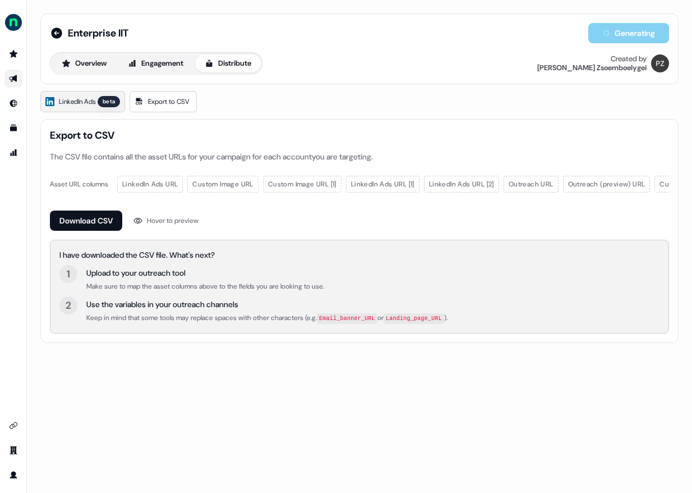
click at [81, 105] on span "LinkedIn Ads" at bounding box center [77, 101] width 36 height 11
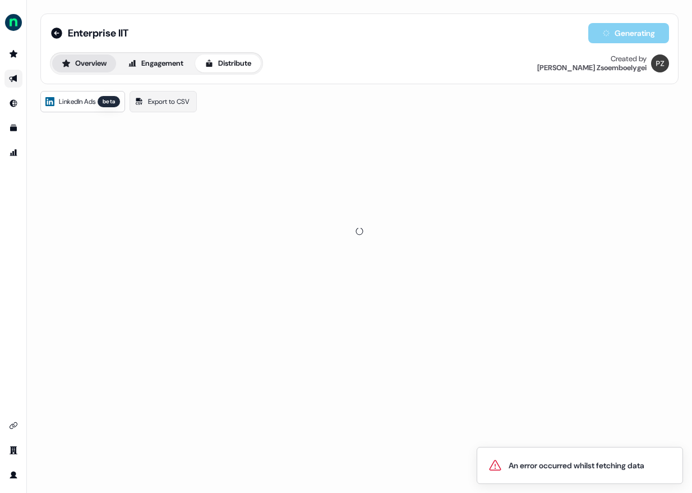
click at [70, 70] on button "Overview" at bounding box center [84, 63] width 64 height 18
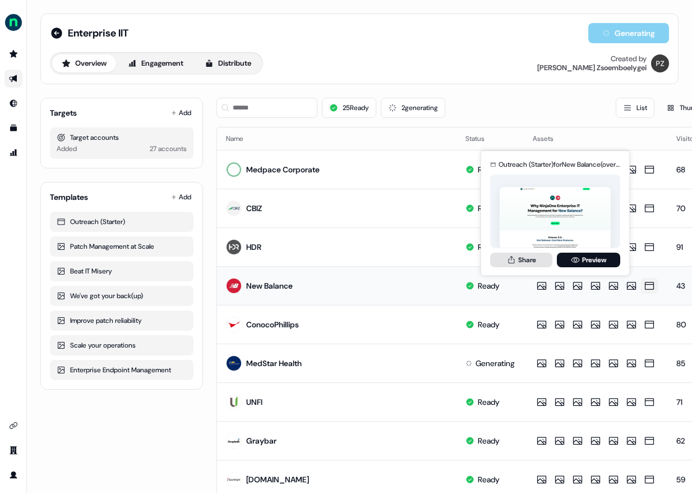
click at [443, 256] on button "Share" at bounding box center [521, 259] width 62 height 15
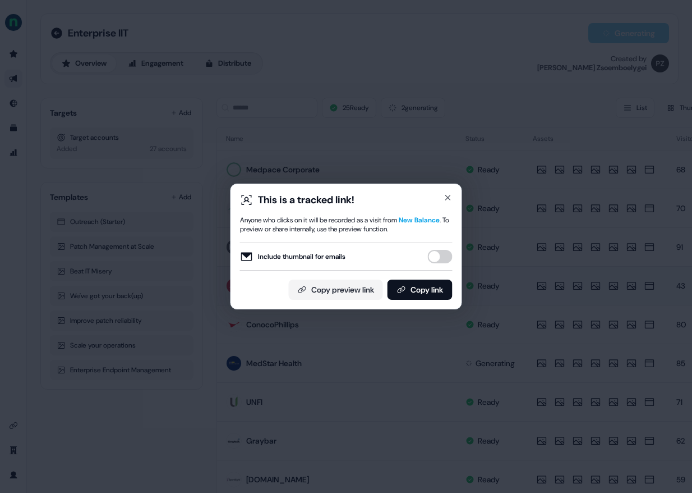
click at [439, 256] on button "Include thumbnail for emails" at bounding box center [440, 256] width 25 height 13
click at [429, 288] on button "Copy link" at bounding box center [420, 289] width 65 height 20
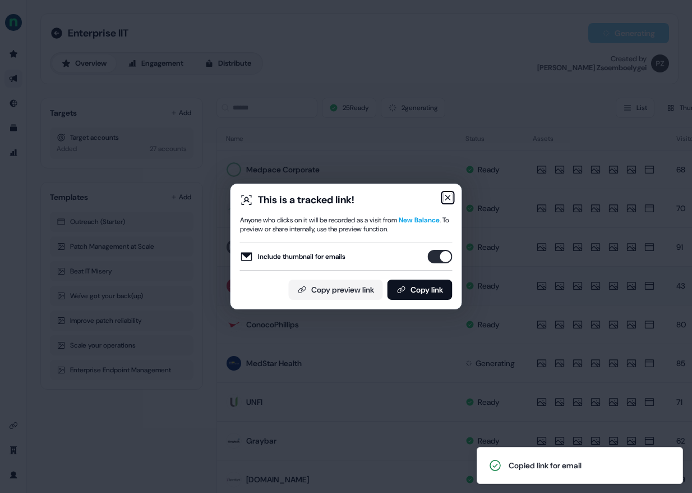
click at [443, 196] on icon "button" at bounding box center [448, 197] width 4 height 4
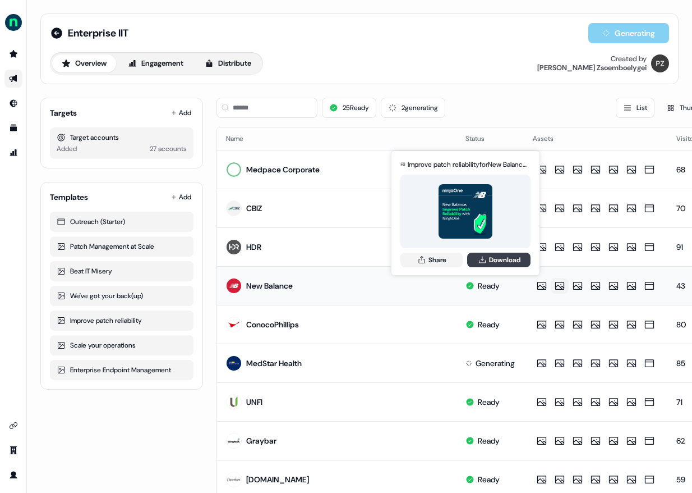
click at [443, 261] on icon at bounding box center [482, 259] width 9 height 9
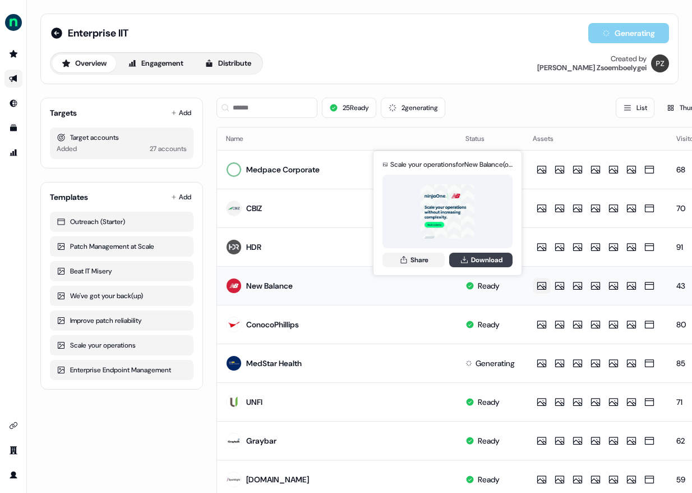
click at [443, 258] on button "Download" at bounding box center [480, 259] width 63 height 15
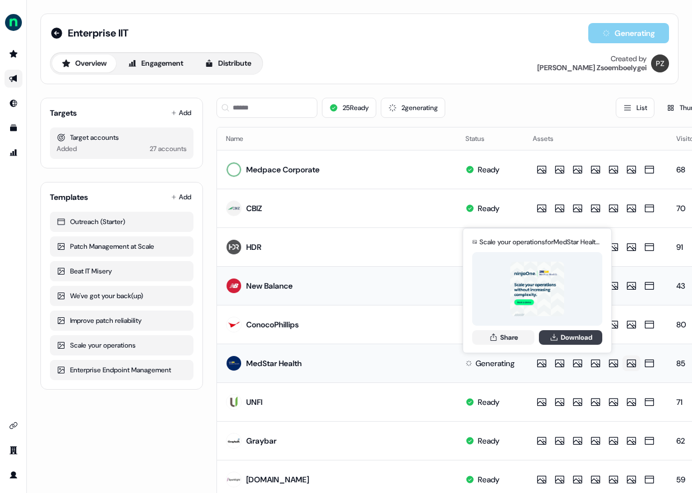
click at [443, 331] on button "Download" at bounding box center [570, 337] width 63 height 15
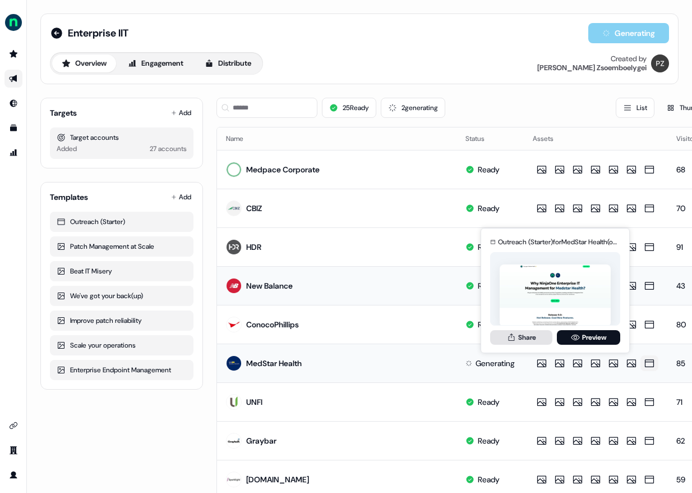
click at [443, 339] on button "Share" at bounding box center [521, 337] width 62 height 15
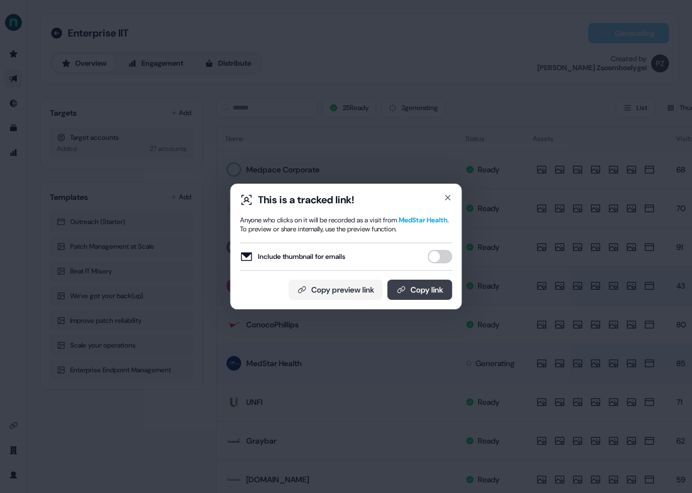
click at [427, 294] on button "Copy link" at bounding box center [420, 289] width 65 height 20
click at [443, 196] on icon "button" at bounding box center [448, 197] width 9 height 9
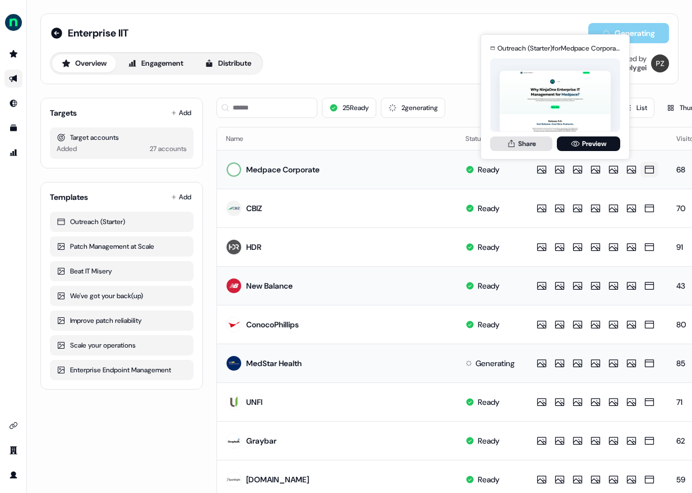
click at [443, 141] on button "Share" at bounding box center [521, 143] width 62 height 15
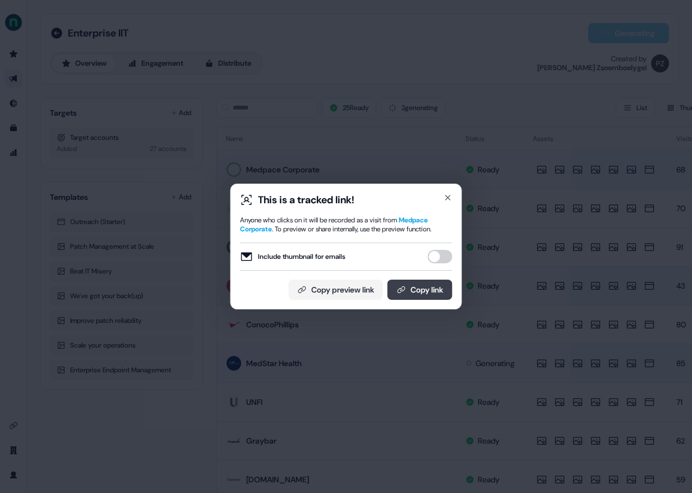
click at [430, 282] on button "Copy link" at bounding box center [420, 289] width 65 height 20
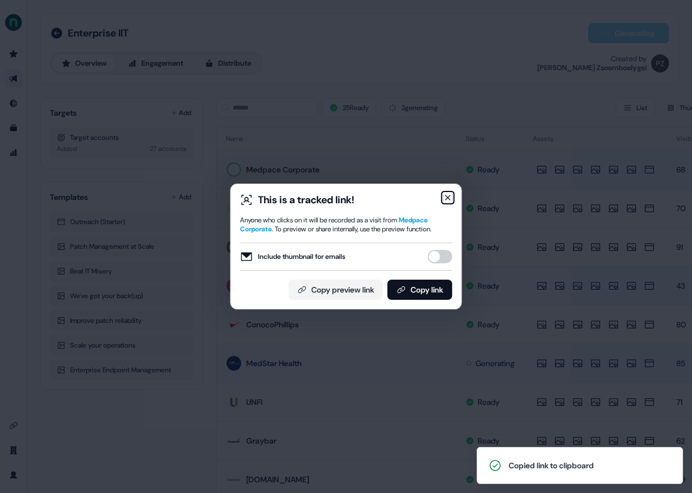
click at [443, 201] on icon "button" at bounding box center [448, 197] width 9 height 9
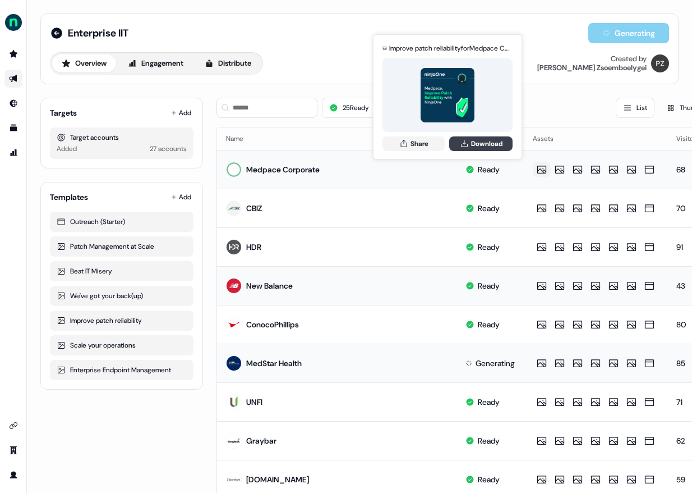
click at [443, 144] on icon at bounding box center [464, 143] width 9 height 9
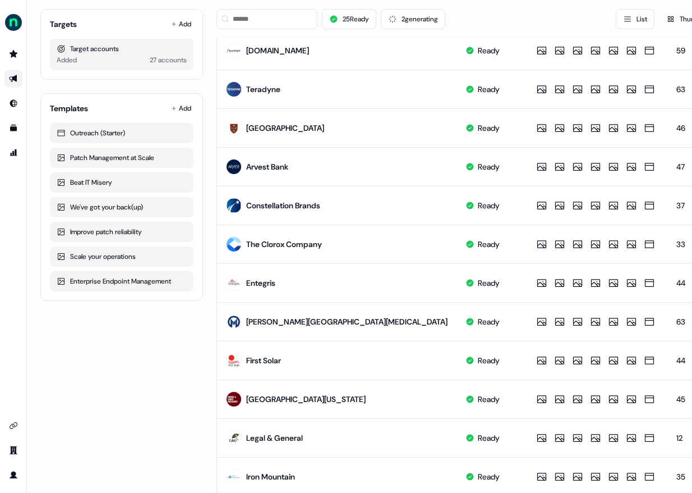
scroll to position [476, 0]
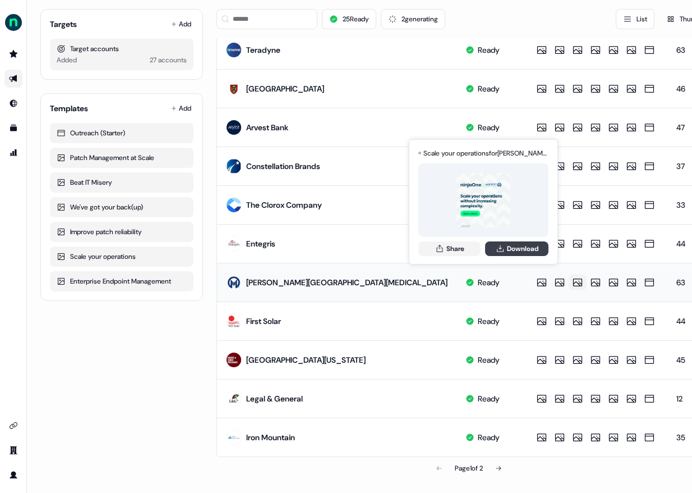
click at [443, 253] on button "Download" at bounding box center [516, 248] width 63 height 15
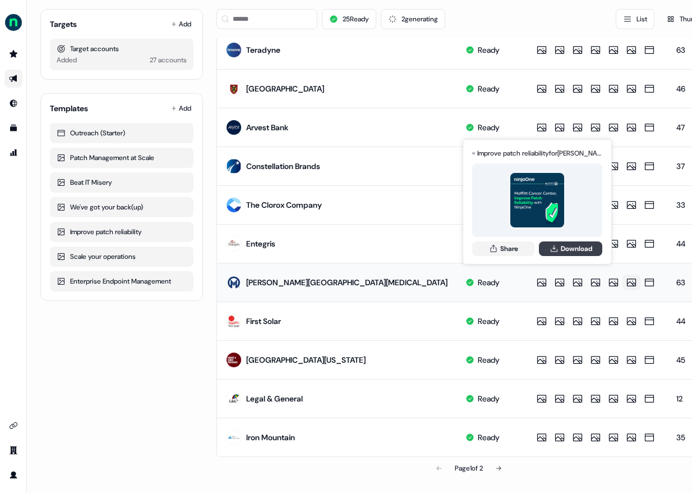
click at [443, 249] on icon at bounding box center [554, 248] width 9 height 9
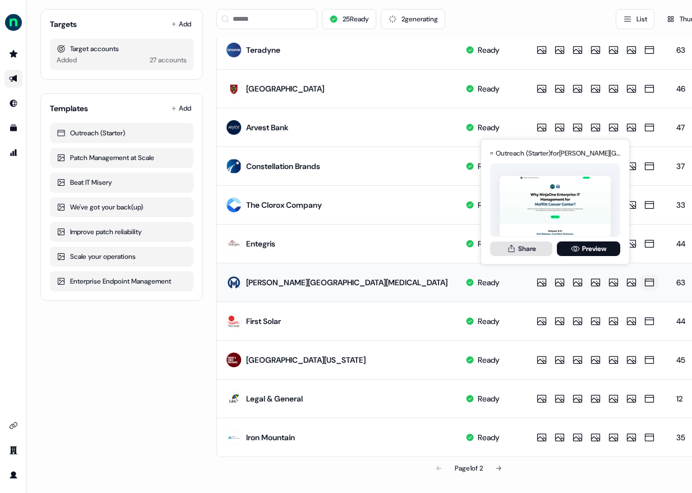
click at [443, 252] on button "Share" at bounding box center [521, 248] width 62 height 15
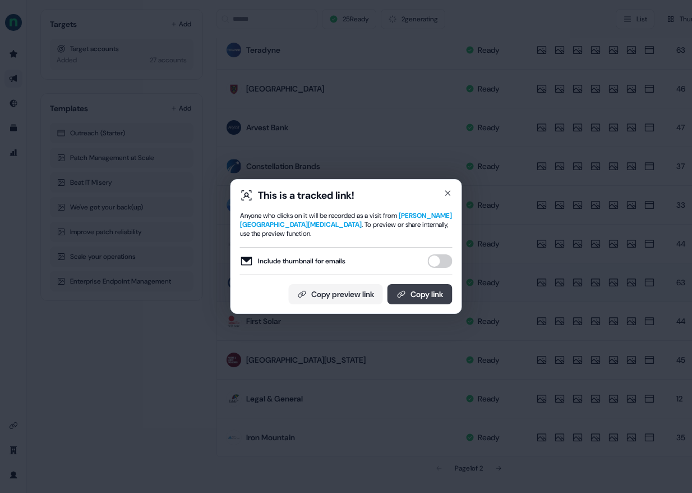
click at [405, 290] on button "Copy link" at bounding box center [420, 294] width 65 height 20
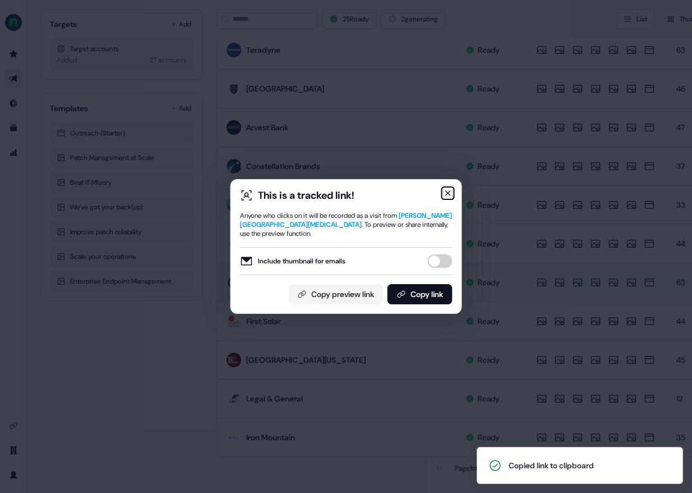
click at [443, 192] on icon "button" at bounding box center [448, 192] width 9 height 9
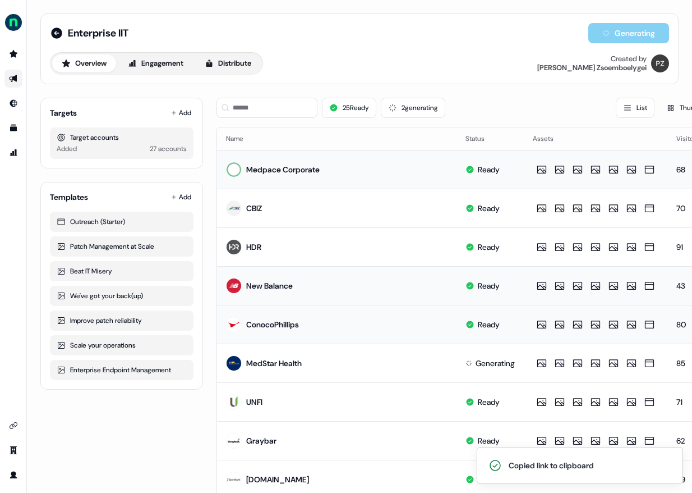
scroll to position [153, 0]
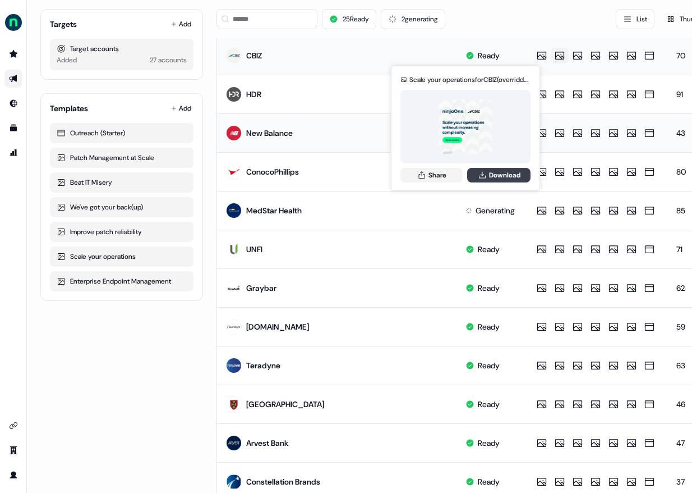
click at [443, 173] on button "Download" at bounding box center [498, 175] width 63 height 15
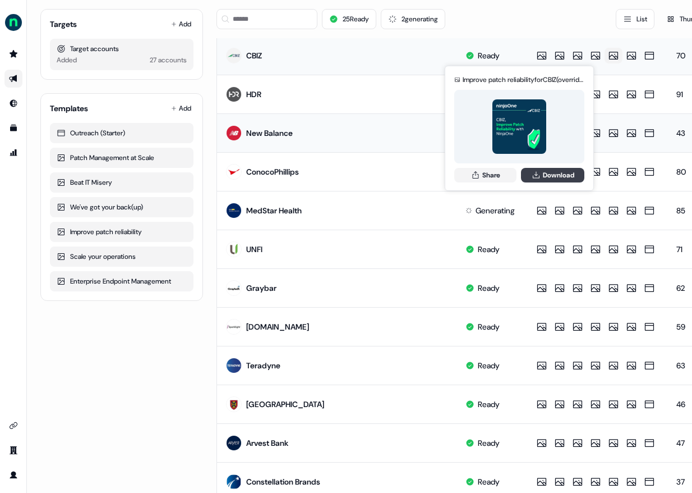
click at [443, 175] on button "Download" at bounding box center [552, 175] width 63 height 15
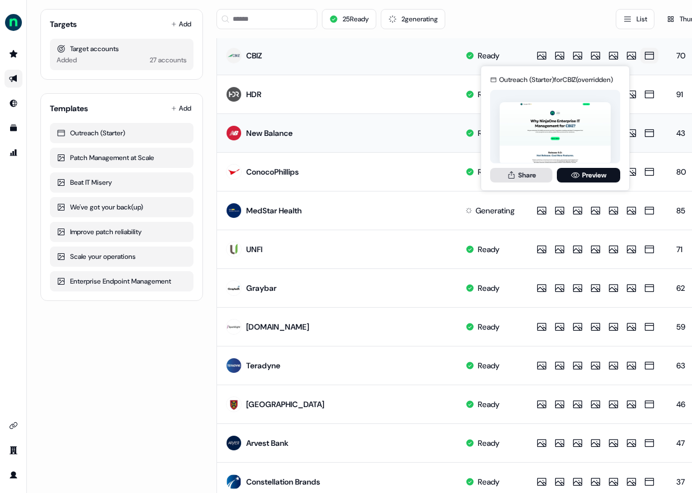
click at [443, 173] on button "Share" at bounding box center [521, 175] width 62 height 15
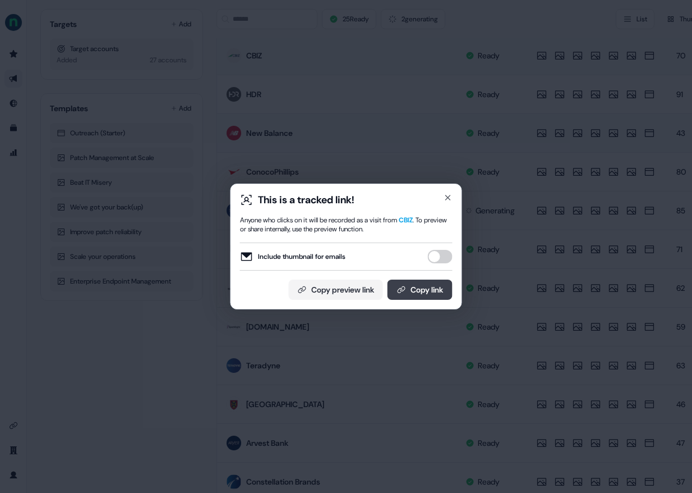
click at [411, 286] on button "Copy link" at bounding box center [420, 289] width 65 height 20
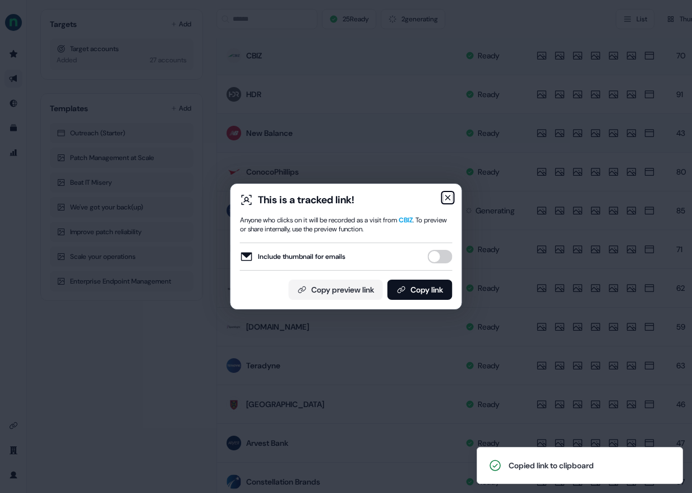
click at [443, 198] on icon "button" at bounding box center [448, 197] width 4 height 4
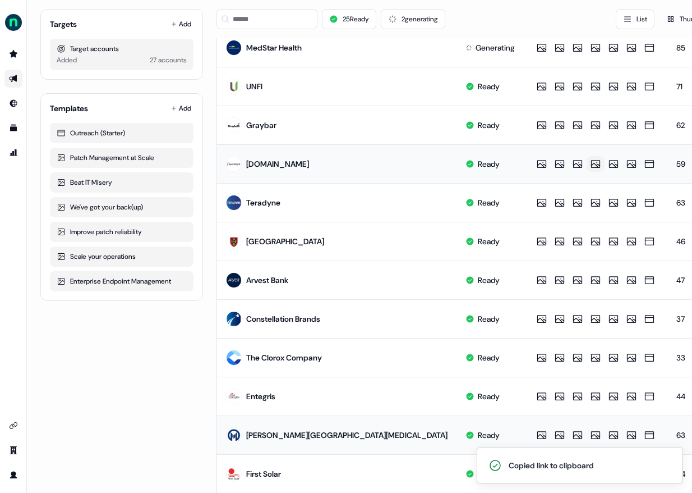
scroll to position [476, 0]
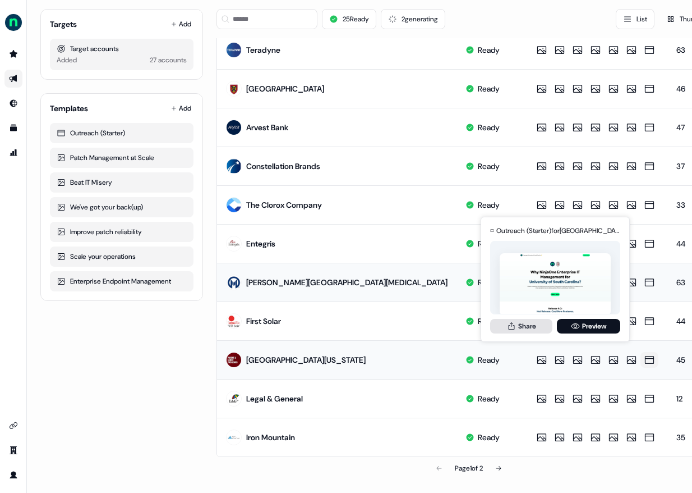
click at [443, 331] on button "Share" at bounding box center [521, 326] width 62 height 15
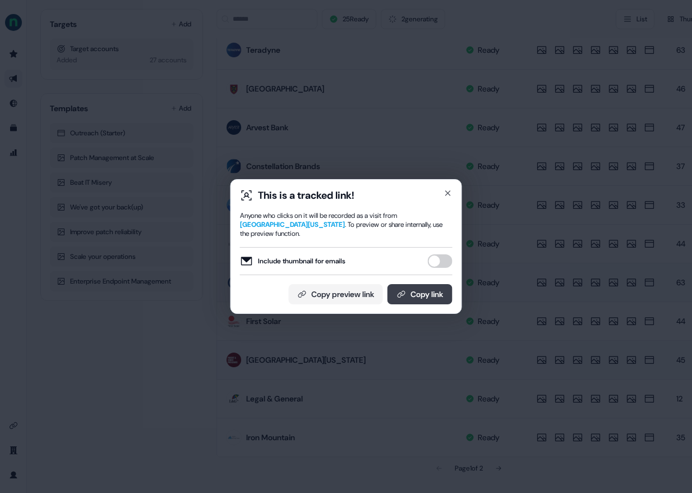
click at [443, 292] on button "Copy link" at bounding box center [420, 294] width 65 height 20
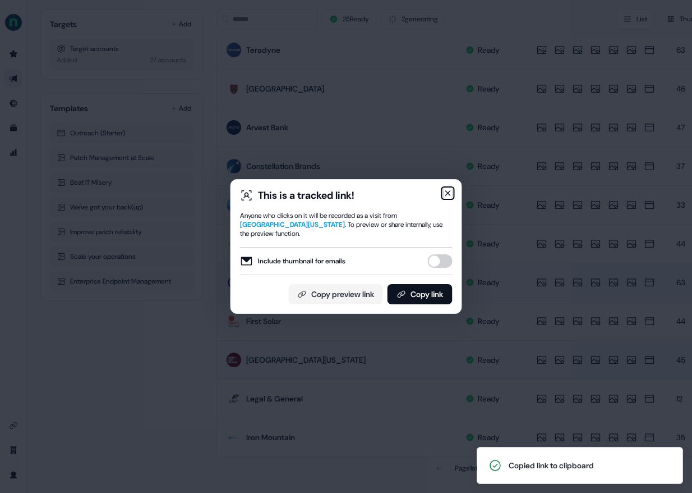
click at [443, 195] on icon "button" at bounding box center [448, 192] width 9 height 9
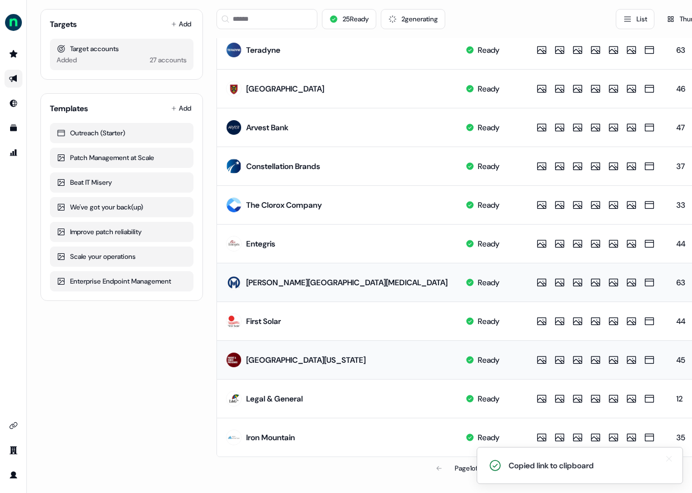
click at [443, 458] on icon "Notifications (F8)" at bounding box center [669, 458] width 13 height 9
click at [443, 463] on button at bounding box center [499, 468] width 22 height 22
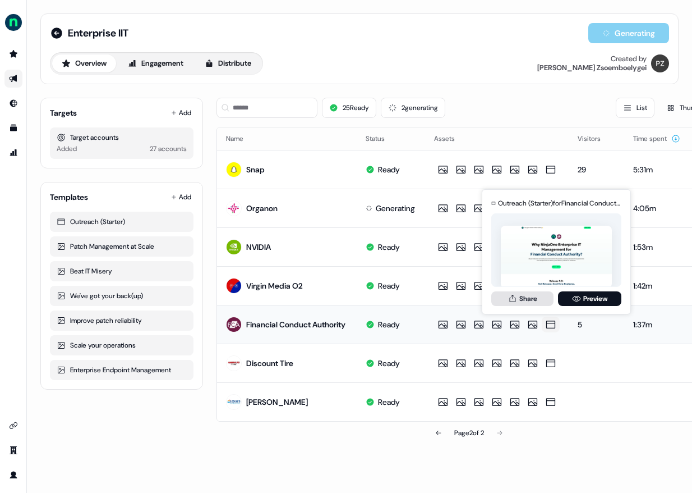
click at [443, 296] on button "Share" at bounding box center [522, 298] width 62 height 15
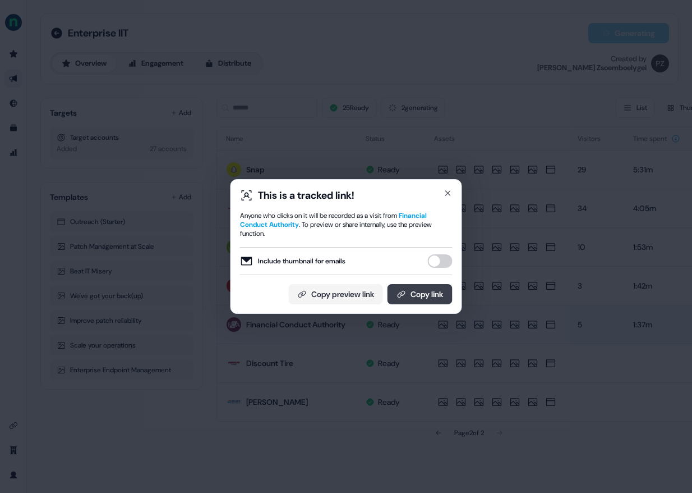
click at [421, 288] on button "Copy link" at bounding box center [420, 294] width 65 height 20
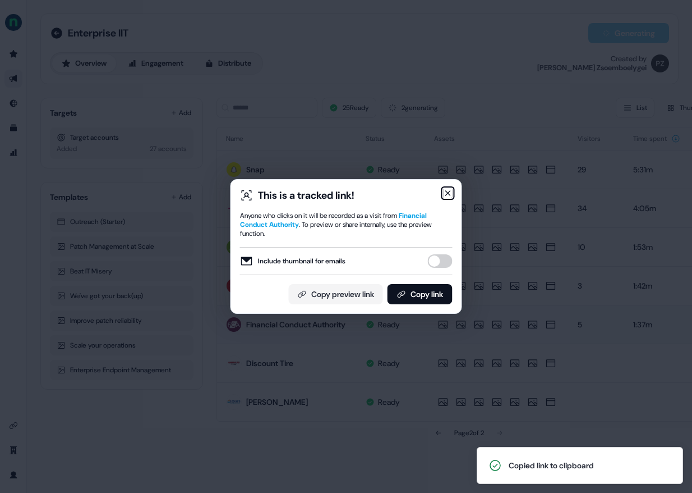
click at [443, 190] on icon "button" at bounding box center [448, 192] width 9 height 9
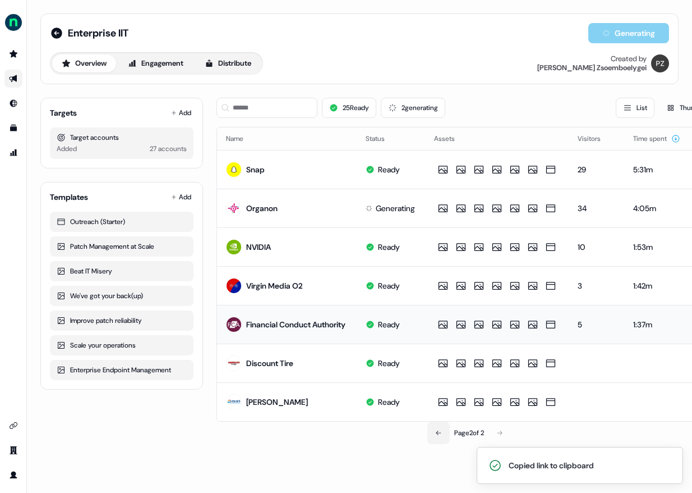
click at [431, 433] on button at bounding box center [438, 432] width 22 height 22
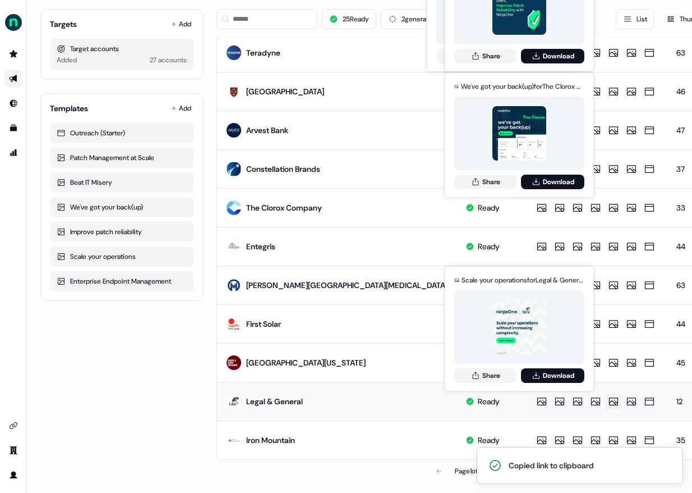
scroll to position [476, 0]
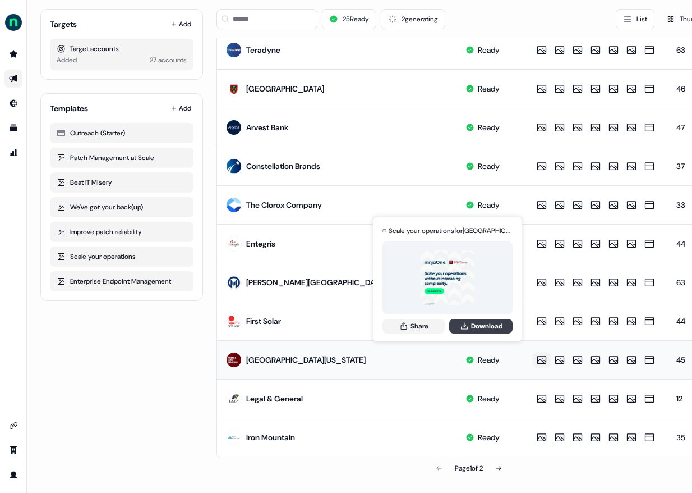
click at [443, 326] on icon at bounding box center [464, 325] width 9 height 9
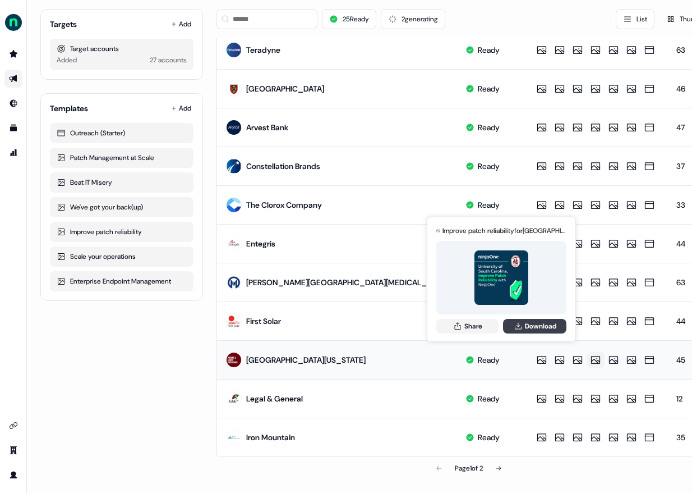
click at [443, 329] on icon at bounding box center [518, 325] width 9 height 9
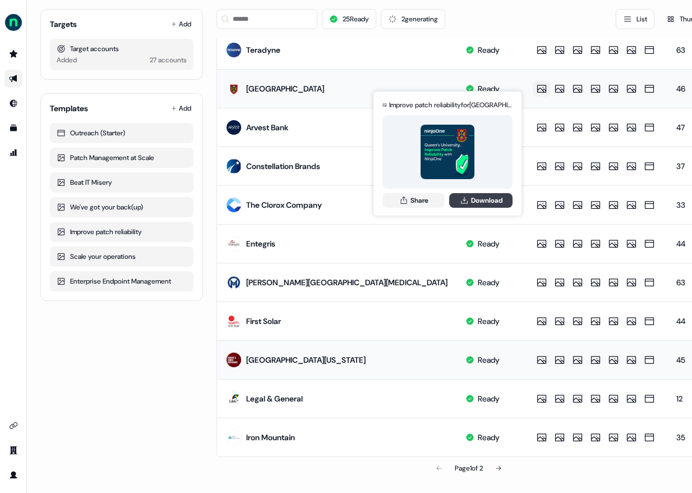
click at [443, 200] on button "Download" at bounding box center [480, 200] width 63 height 15
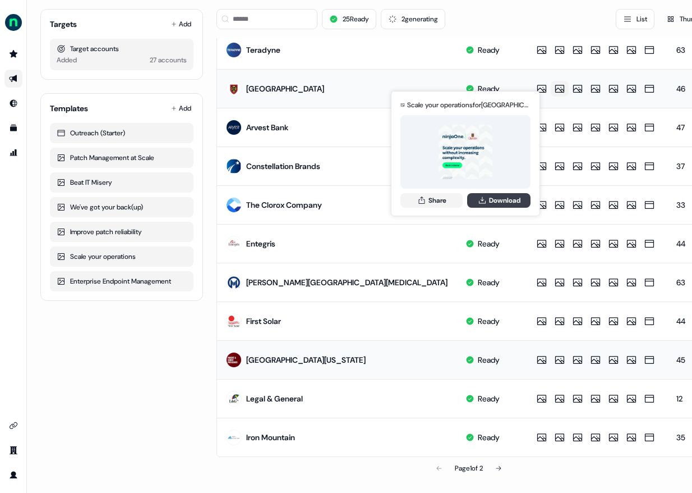
click at [443, 202] on button "Download" at bounding box center [498, 200] width 63 height 15
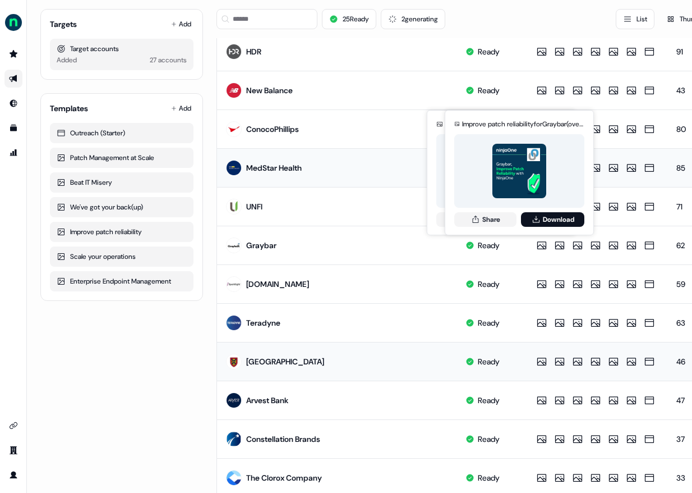
scroll to position [173, 0]
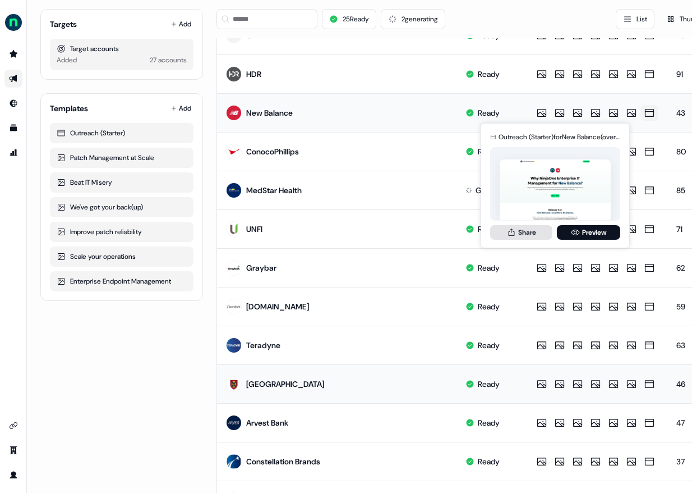
click at [443, 233] on button "Share" at bounding box center [521, 232] width 62 height 15
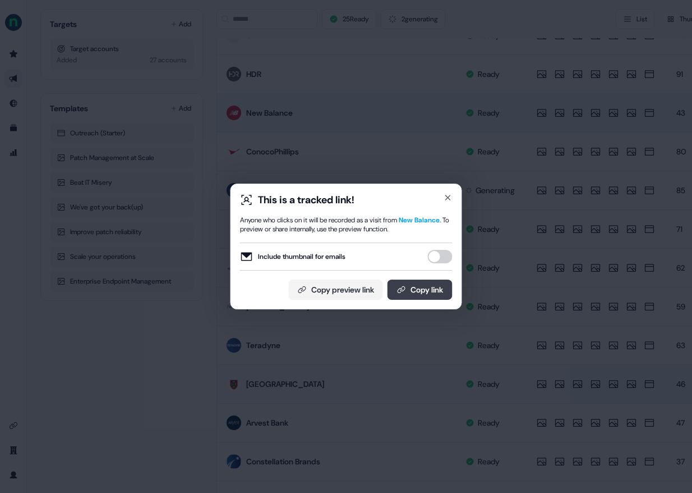
click at [424, 296] on button "Copy link" at bounding box center [420, 289] width 65 height 20
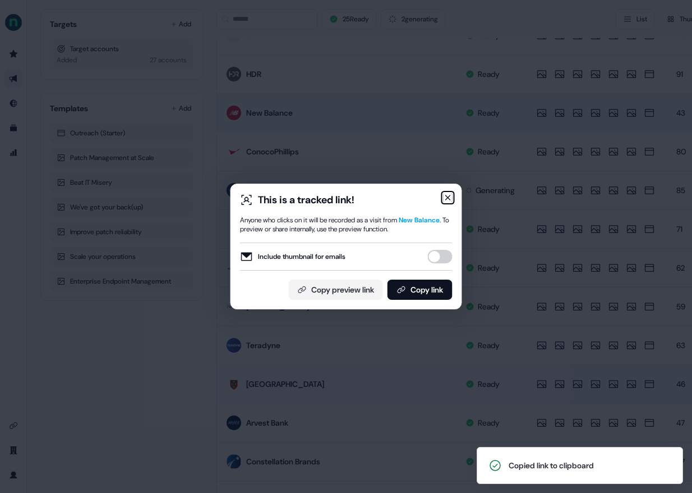
click at [443, 194] on icon "button" at bounding box center [448, 197] width 9 height 9
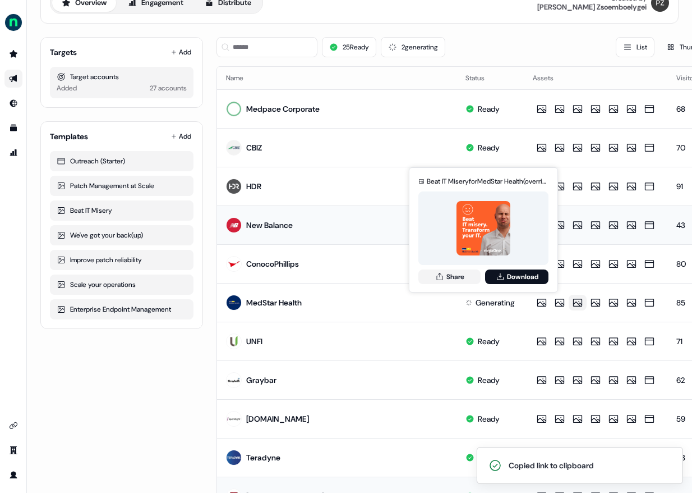
scroll to position [476, 0]
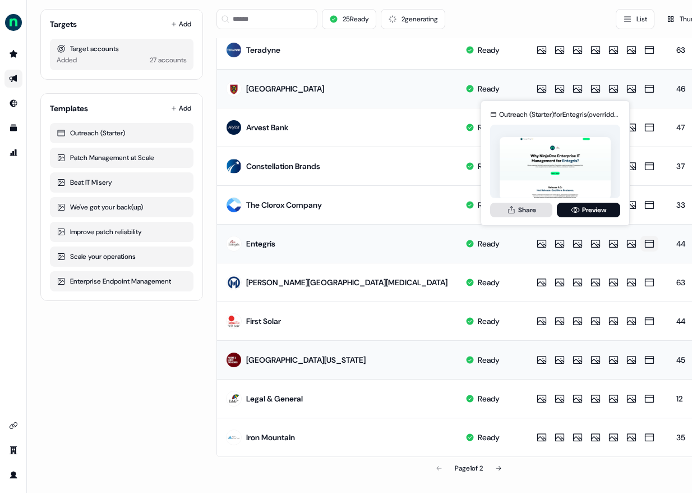
click at [443, 215] on button "Share" at bounding box center [521, 210] width 62 height 15
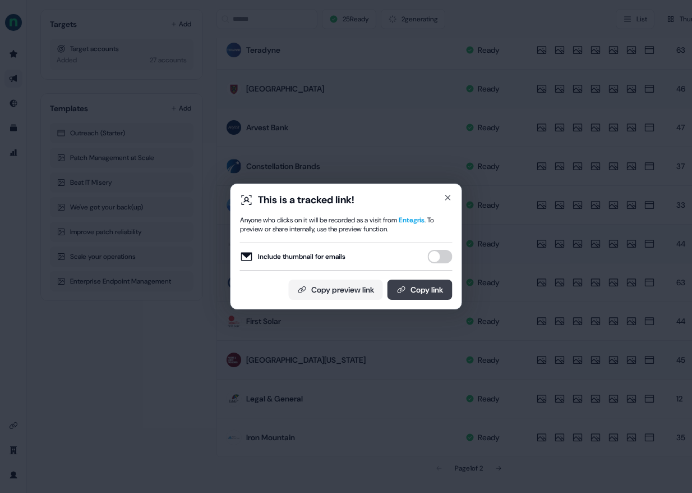
click at [432, 288] on button "Copy link" at bounding box center [420, 289] width 65 height 20
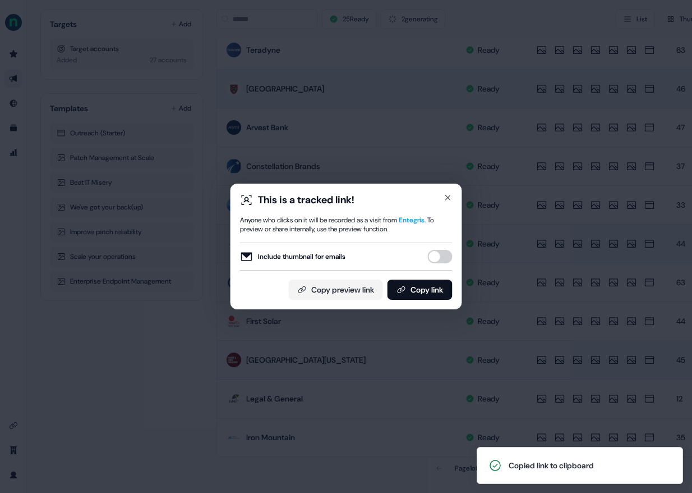
click at [443, 191] on div "This is a tracked link! Anyone who clicks on it will be recorded as a visit fro…" at bounding box center [347, 246] width 232 height 126
click at [443, 194] on icon "button" at bounding box center [448, 197] width 9 height 9
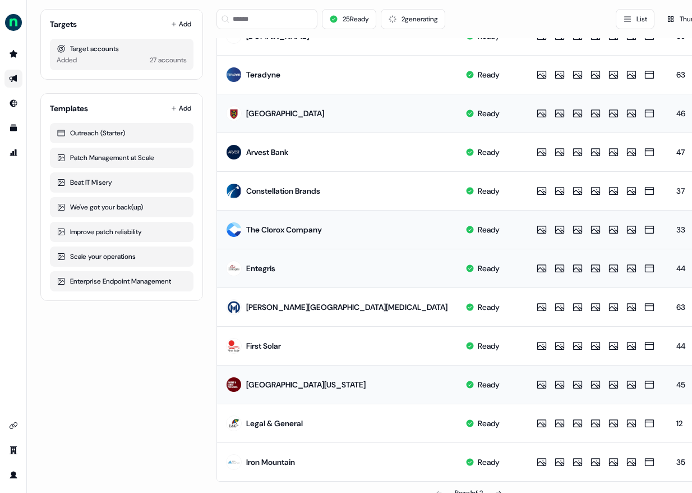
scroll to position [443, 0]
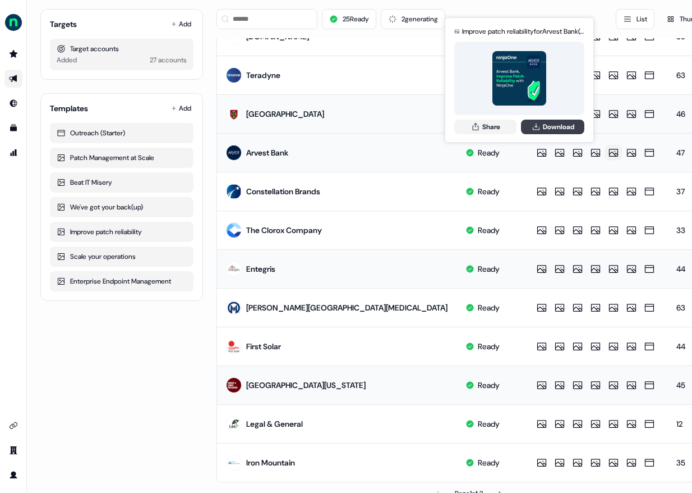
click at [443, 125] on button "Download" at bounding box center [552, 126] width 63 height 15
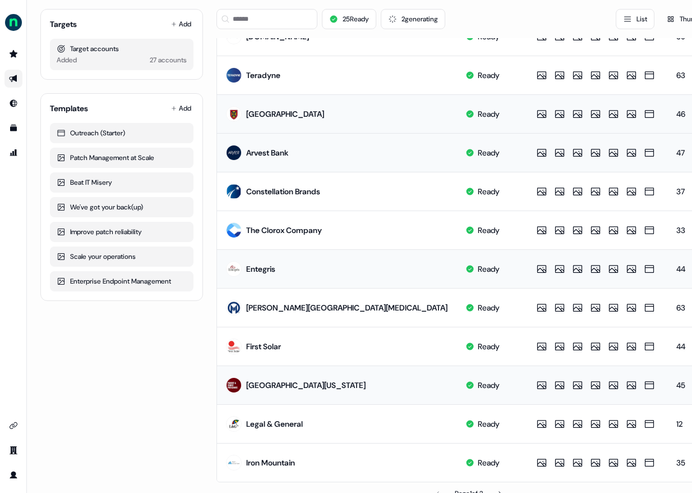
click at [327, 150] on td "Arvest Bank" at bounding box center [337, 152] width 240 height 39
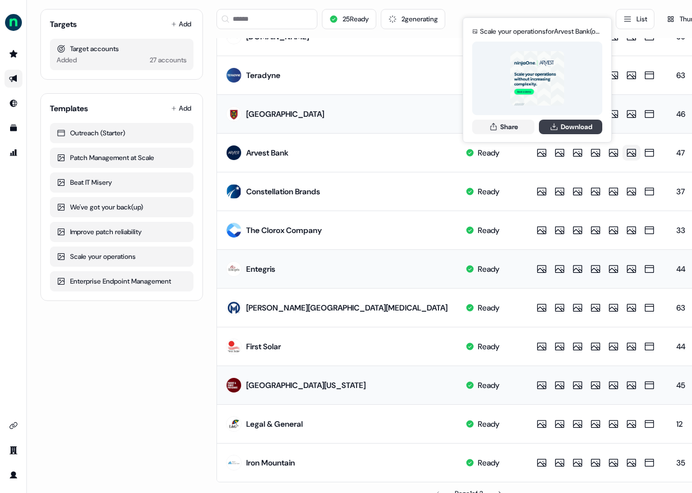
click at [443, 124] on icon at bounding box center [554, 126] width 9 height 9
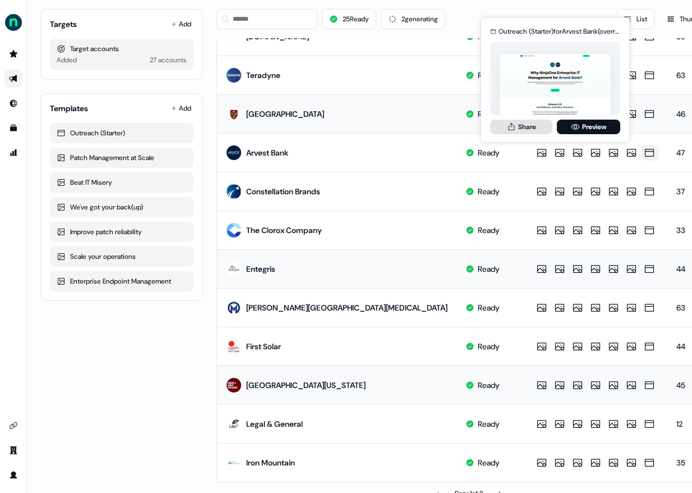
click at [443, 126] on button "Share" at bounding box center [521, 126] width 62 height 15
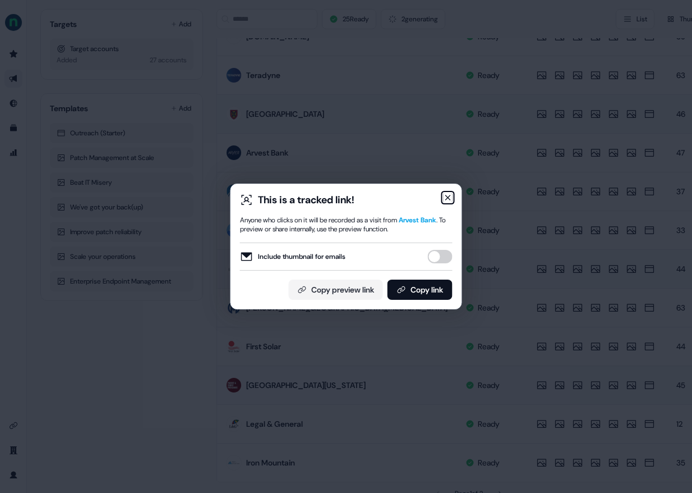
click at [443, 197] on icon "button" at bounding box center [448, 197] width 9 height 9
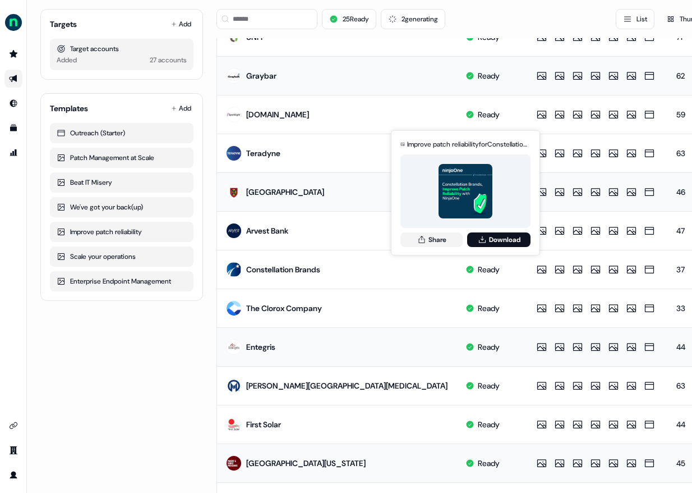
scroll to position [358, 0]
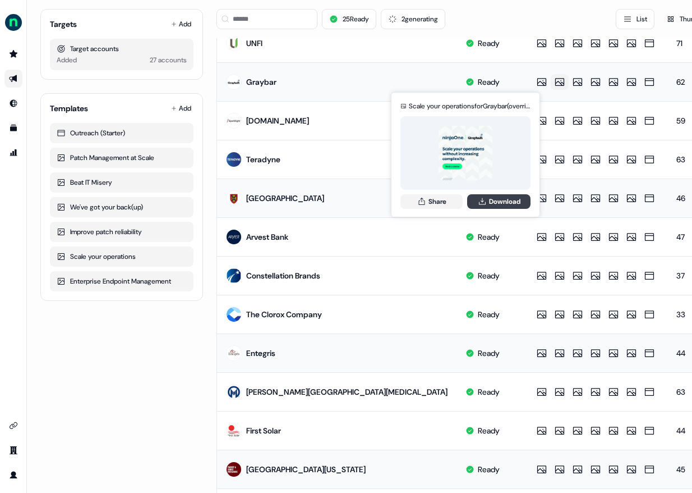
click at [443, 196] on button "Download" at bounding box center [498, 201] width 63 height 15
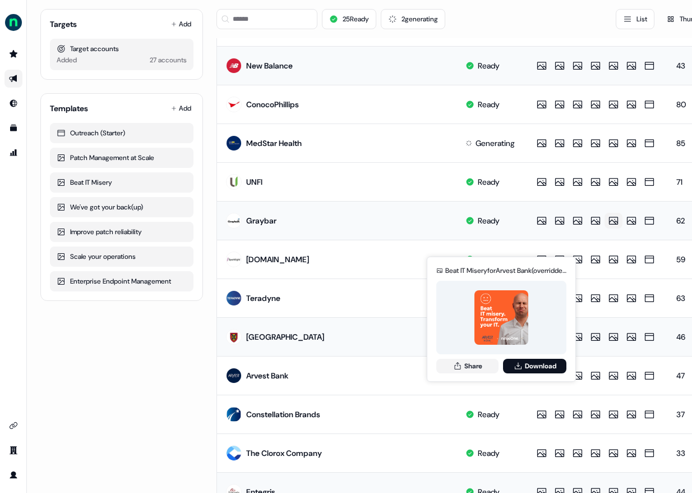
scroll to position [204, 0]
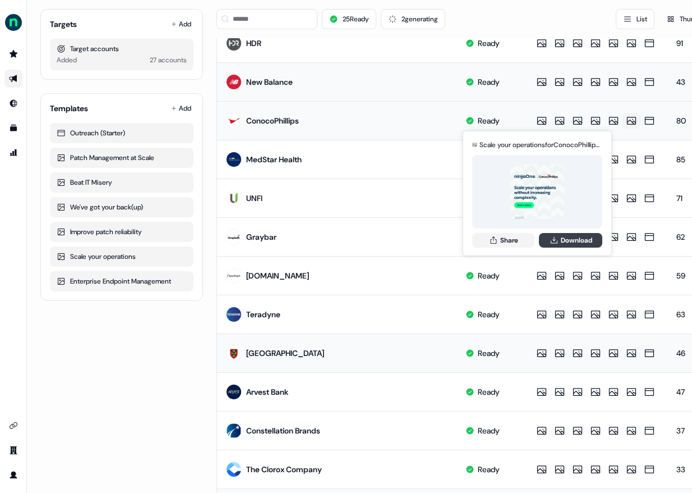
click at [443, 234] on button "Download" at bounding box center [570, 240] width 63 height 15
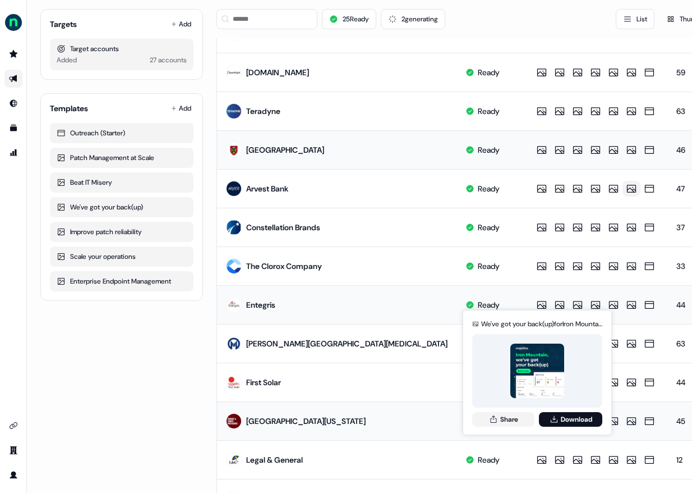
scroll to position [137, 0]
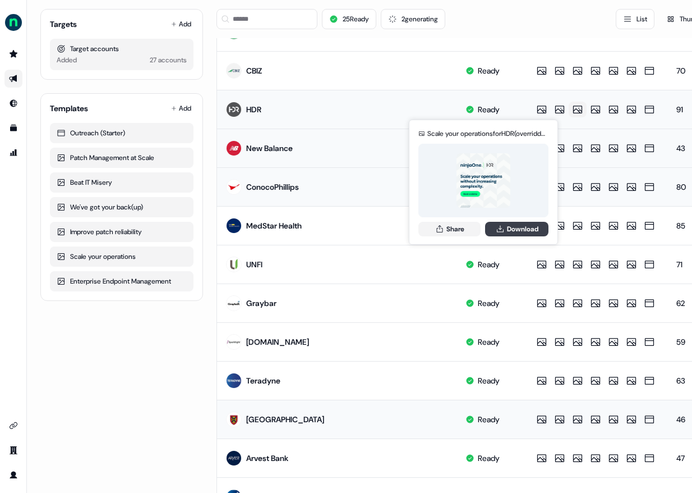
click at [443, 223] on button "Download" at bounding box center [516, 229] width 63 height 15
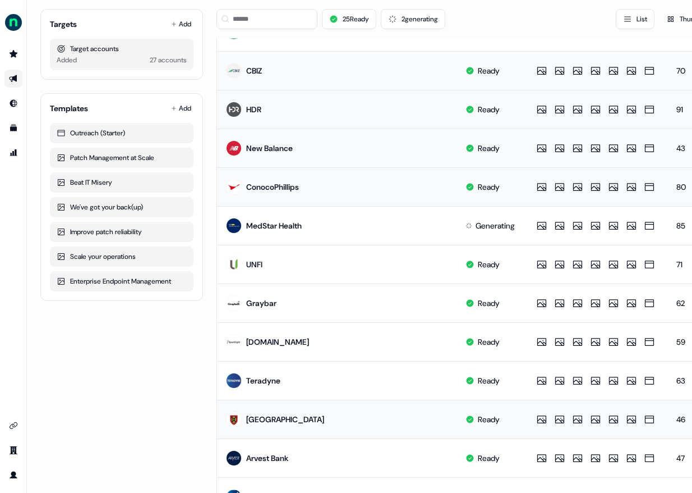
click at [443, 89] on td "Ready" at bounding box center [490, 70] width 67 height 39
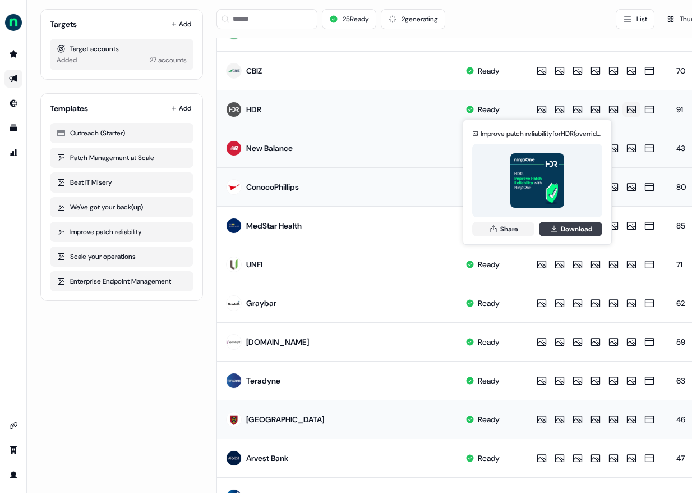
click at [443, 224] on button "Download" at bounding box center [570, 229] width 63 height 15
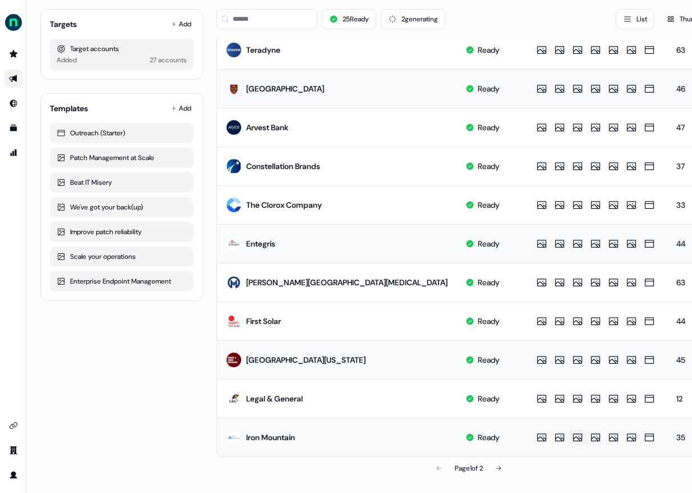
scroll to position [476, 0]
click at [443, 465] on icon at bounding box center [498, 468] width 7 height 7
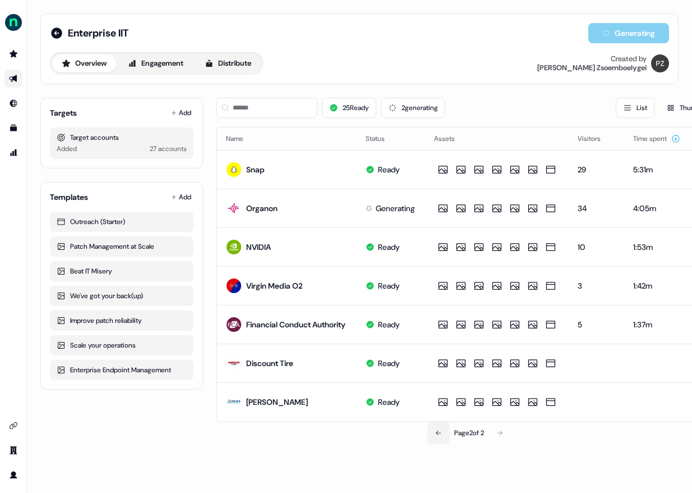
click at [437, 434] on icon at bounding box center [438, 432] width 7 height 7
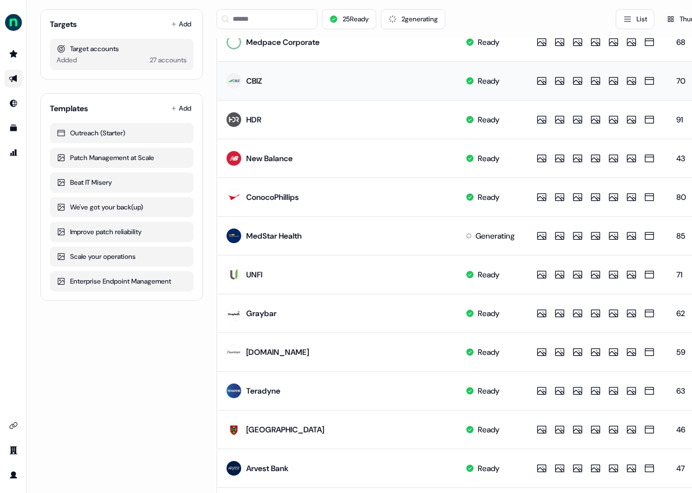
scroll to position [158, 0]
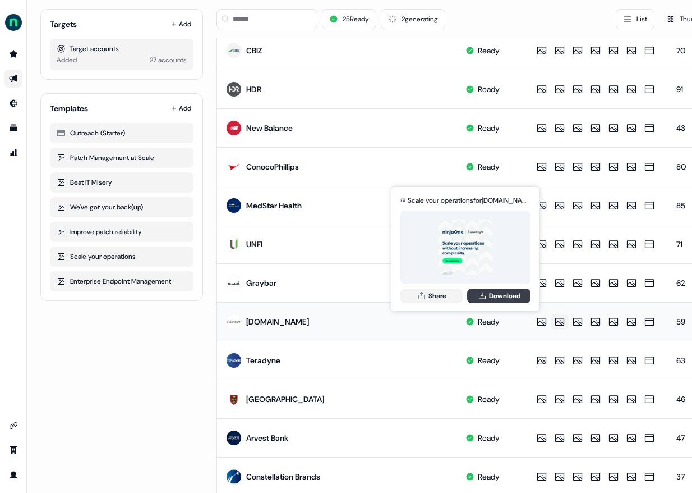
click at [443, 298] on icon at bounding box center [482, 295] width 9 height 9
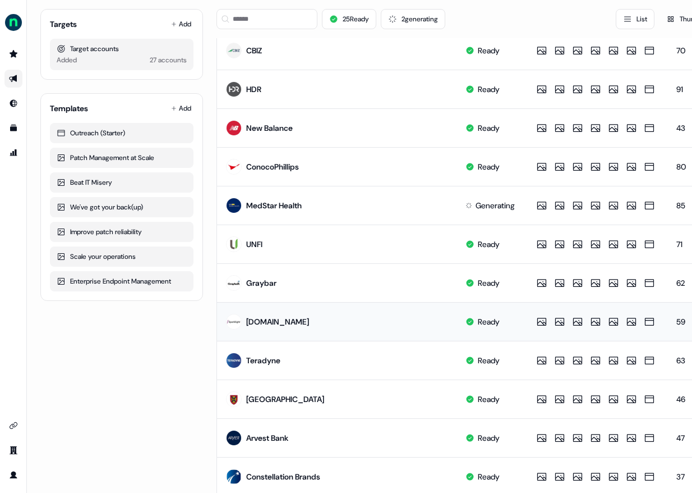
click at [158, 329] on div "Targets Add Target accounts Added 27 accounts Templates Add Outreach (Starter) …" at bounding box center [121, 360] width 163 height 858
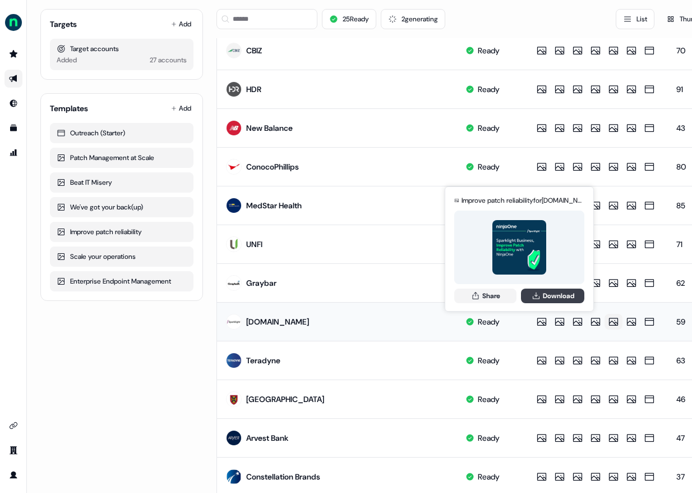
click at [443, 296] on button "Download" at bounding box center [552, 295] width 63 height 15
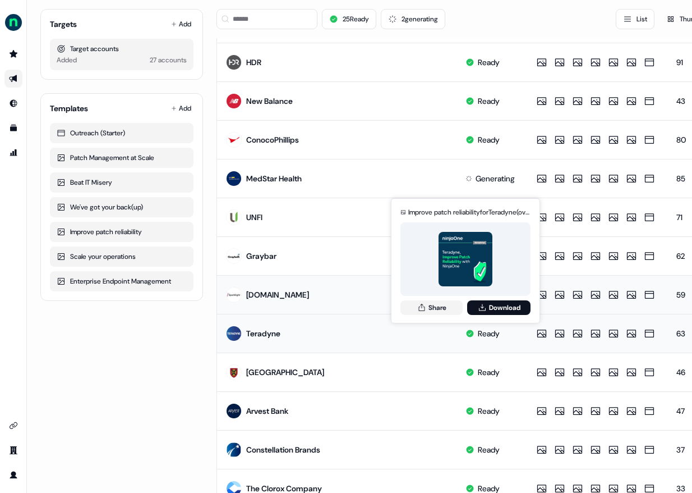
scroll to position [334, 0]
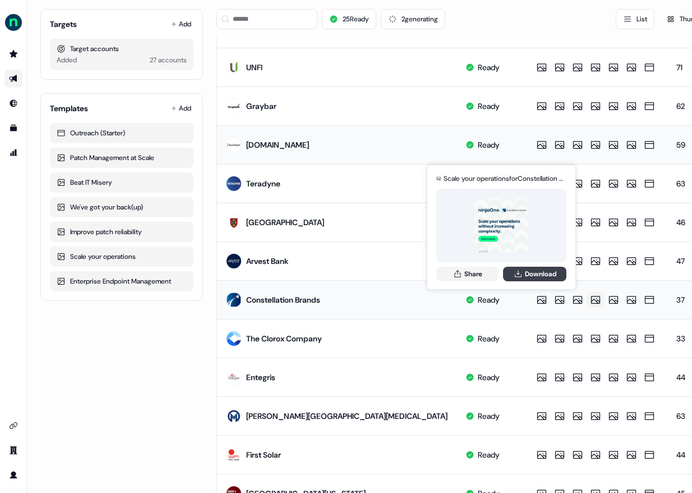
click at [443, 277] on icon at bounding box center [518, 273] width 9 height 9
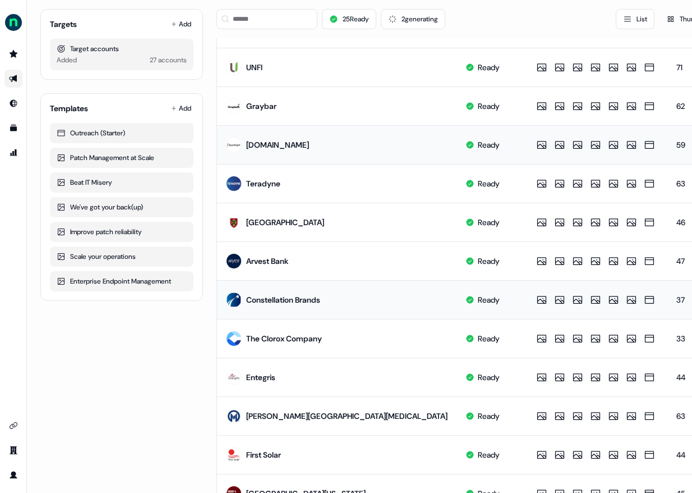
click at [206, 316] on div "Targets Add Target accounts Added 27 accounts Templates Add Outreach (Starter) …" at bounding box center [359, 183] width 638 height 858
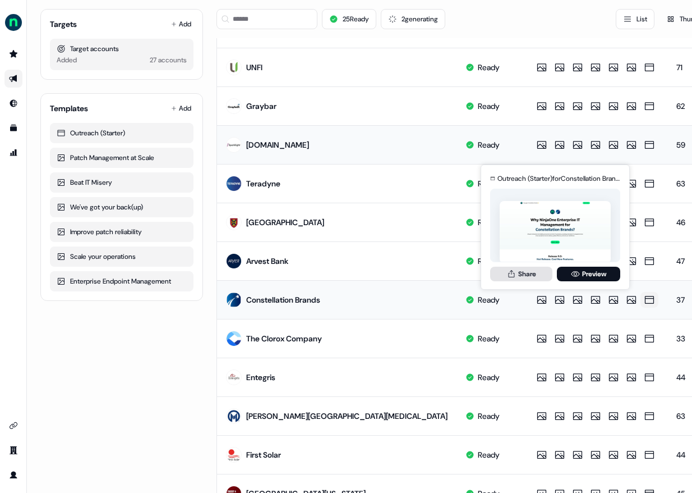
click at [443, 277] on button "Share" at bounding box center [521, 273] width 62 height 15
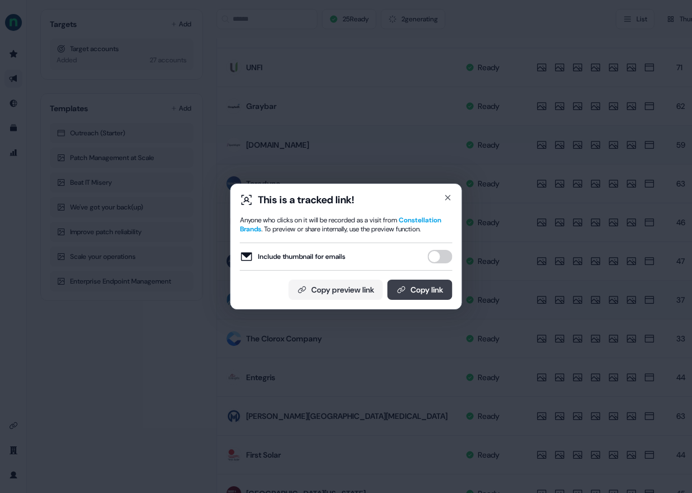
click at [427, 296] on button "Copy link" at bounding box center [420, 289] width 65 height 20
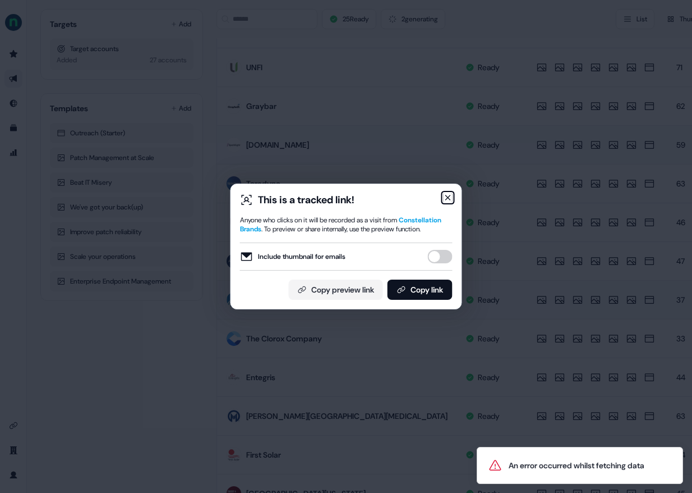
click at [443, 193] on icon "button" at bounding box center [448, 197] width 9 height 9
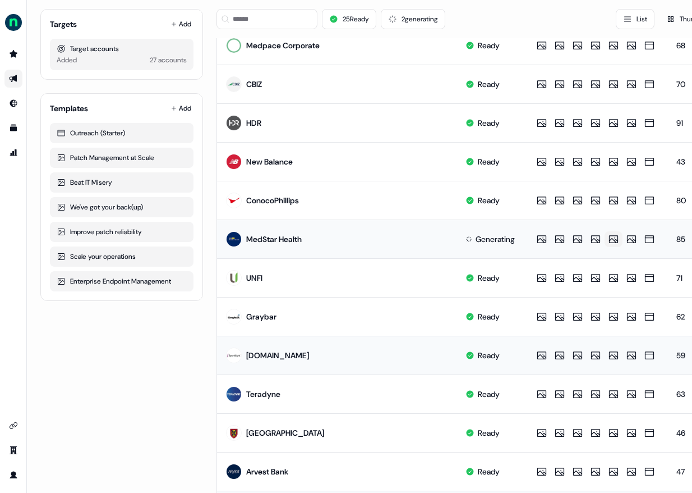
scroll to position [125, 0]
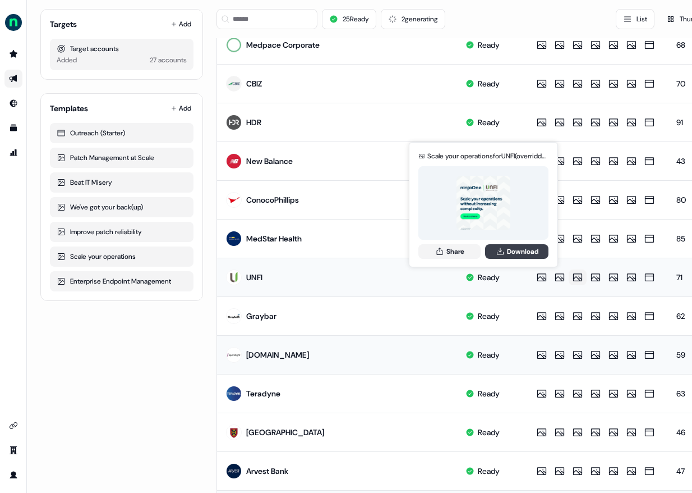
click at [443, 252] on icon at bounding box center [500, 251] width 9 height 9
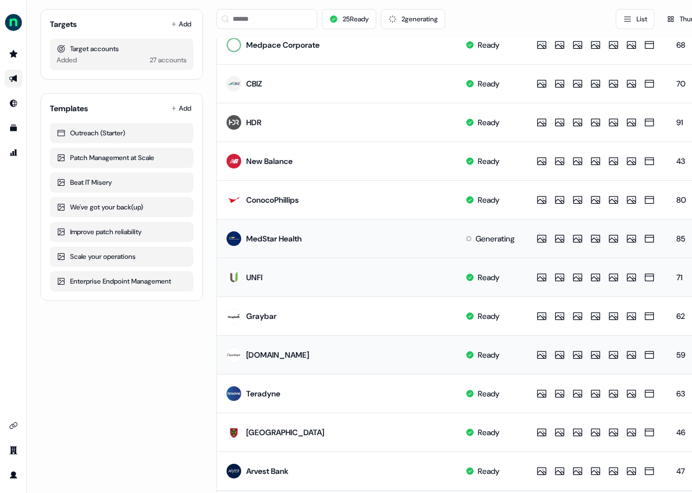
click at [443, 222] on td at bounding box center [596, 238] width 144 height 39
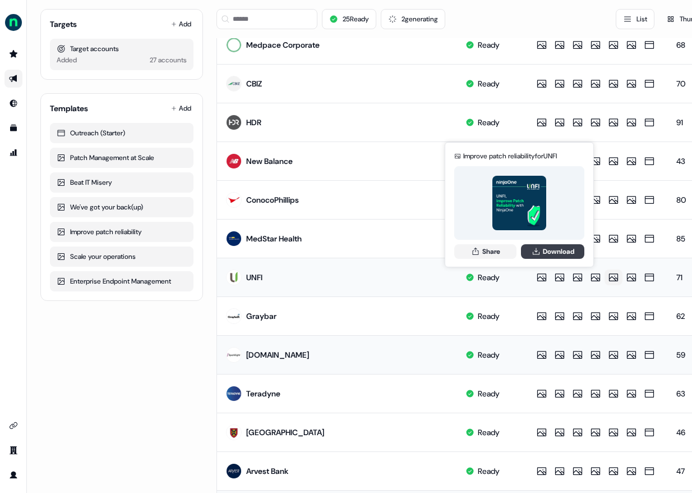
click at [443, 250] on icon at bounding box center [536, 251] width 9 height 9
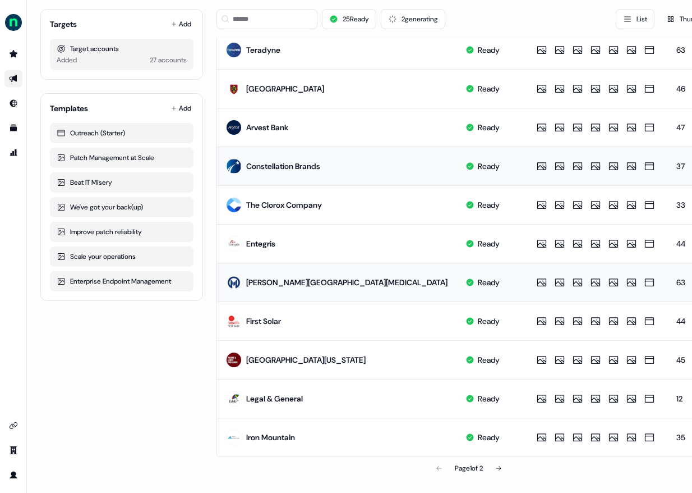
scroll to position [476, 0]
click at [443, 465] on icon at bounding box center [498, 468] width 7 height 7
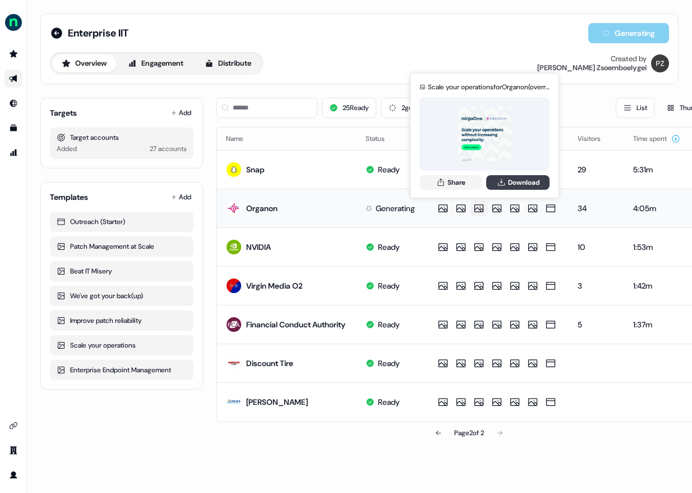
click at [443, 183] on button "Download" at bounding box center [517, 182] width 63 height 15
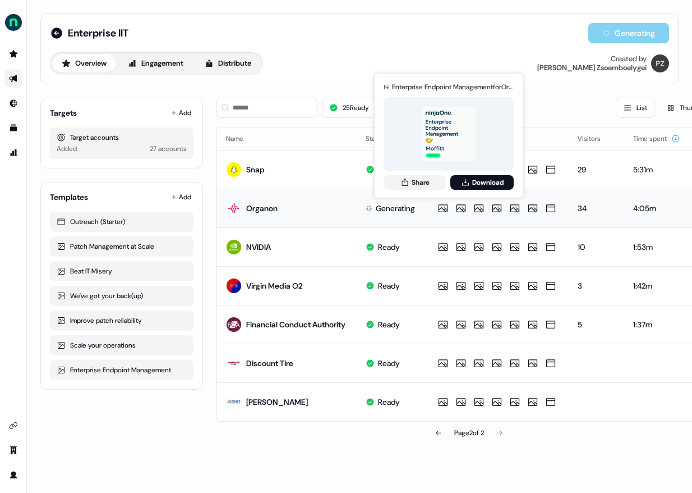
click at [433, 205] on td "Enterprise Endpoint Management for Organon Share Download Enterprise Endpoint M…" at bounding box center [497, 207] width 144 height 39
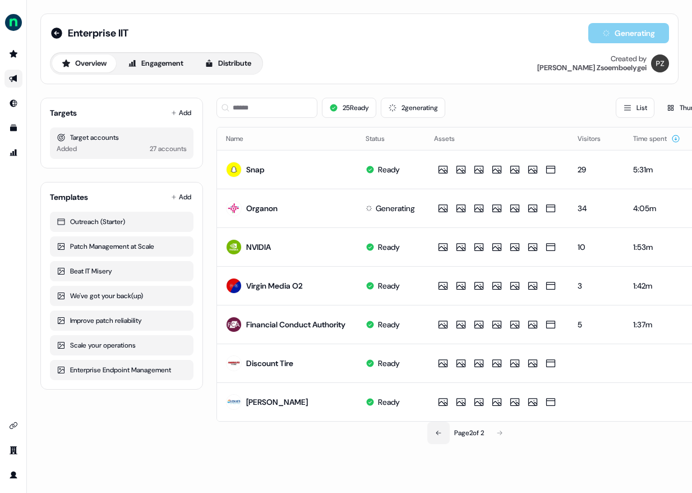
click at [436, 435] on icon at bounding box center [438, 432] width 5 height 4
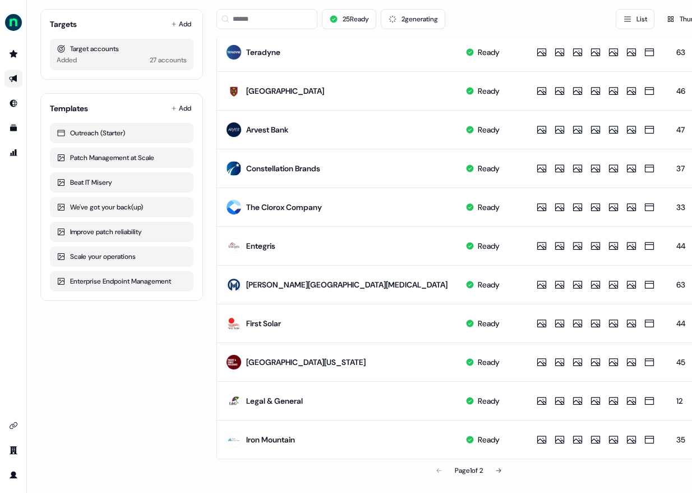
scroll to position [476, 0]
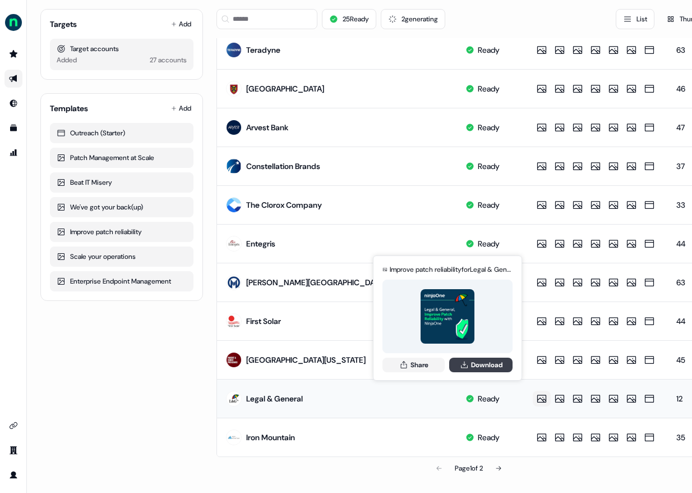
click at [443, 361] on button "Download" at bounding box center [480, 364] width 63 height 15
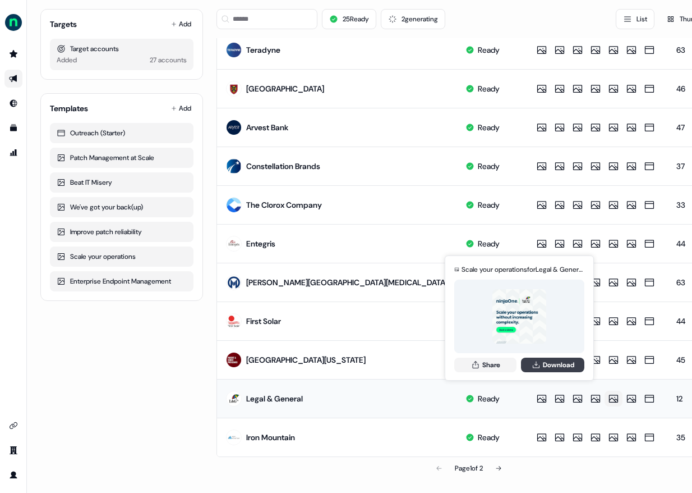
click at [443, 366] on icon at bounding box center [536, 364] width 9 height 9
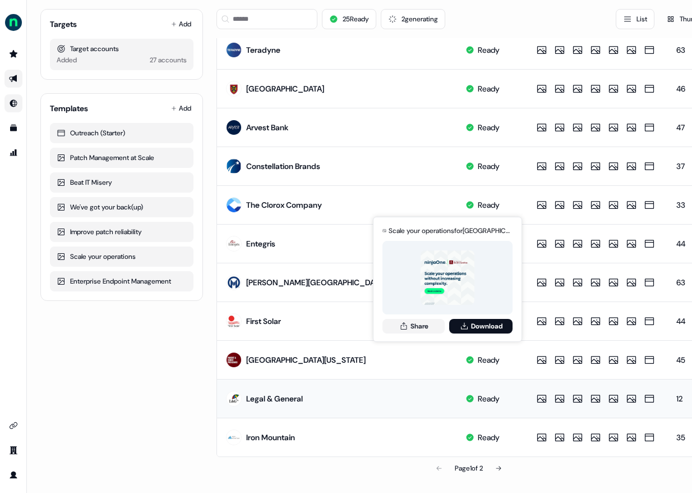
click at [20, 108] on link "Go to Inbound" at bounding box center [13, 103] width 18 height 18
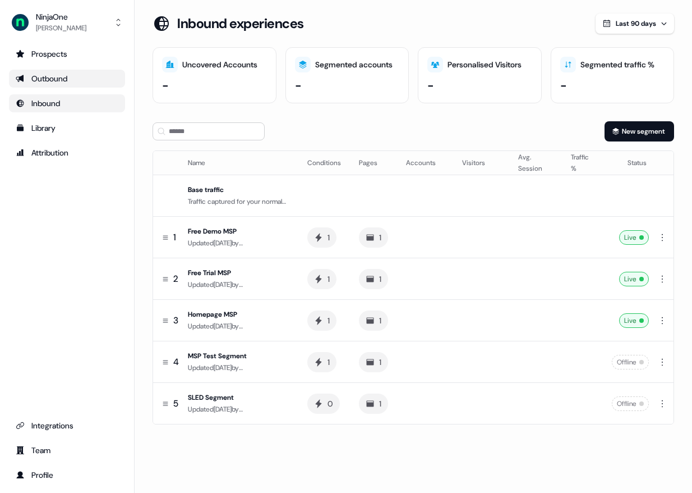
click at [58, 74] on div "Outbound" at bounding box center [67, 78] width 103 height 11
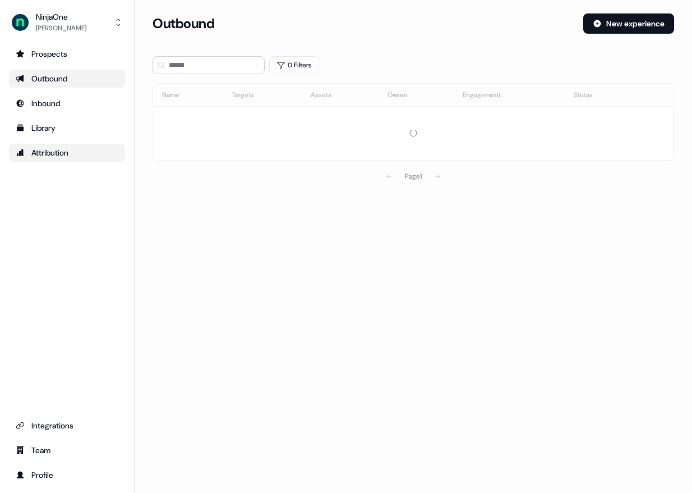
click at [60, 152] on div "Attribution" at bounding box center [67, 152] width 103 height 11
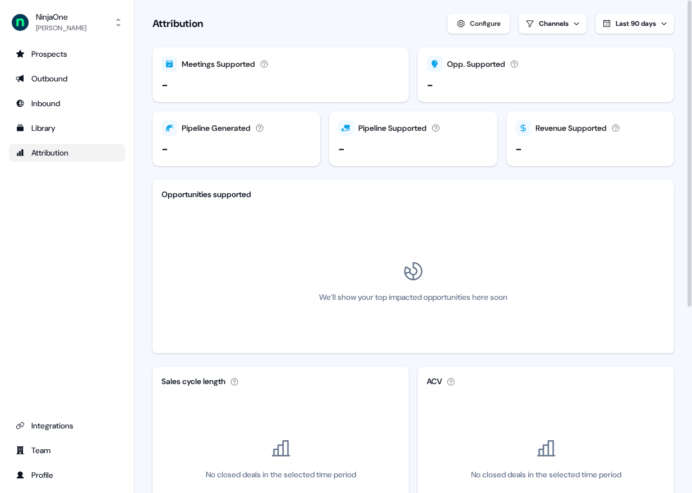
click at [485, 31] on button "Configure" at bounding box center [479, 23] width 62 height 20
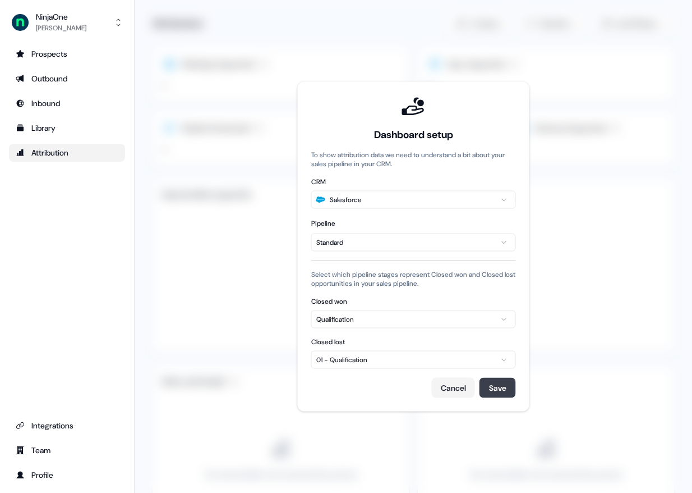
click at [504, 390] on button "Save" at bounding box center [498, 388] width 36 height 20
click at [74, 52] on div "Prospects" at bounding box center [67, 53] width 103 height 11
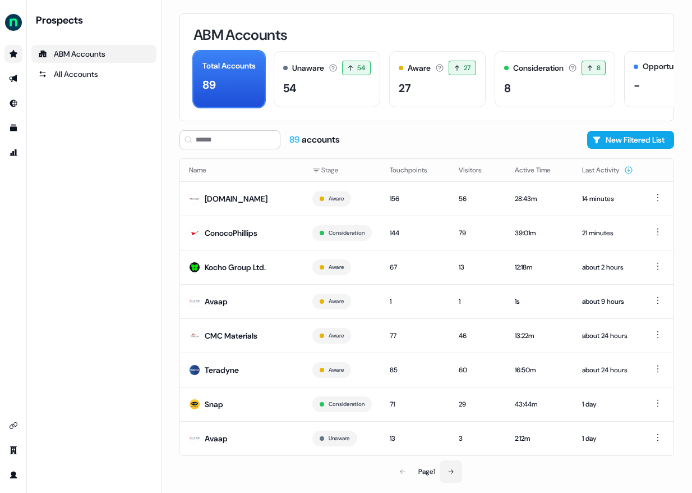
click at [457, 477] on button at bounding box center [451, 471] width 22 height 22
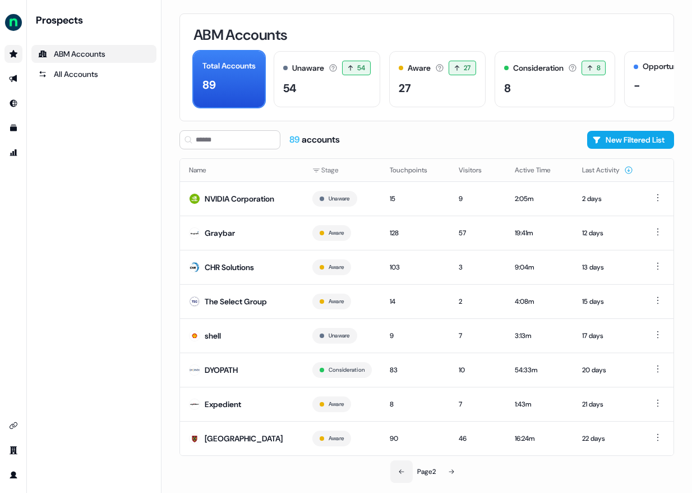
click at [395, 471] on button at bounding box center [401, 471] width 22 height 22
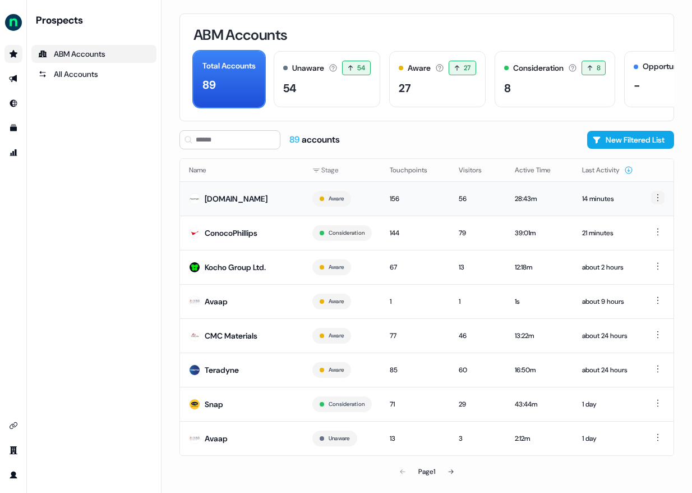
click at [659, 198] on html "For the best experience switch devices to a bigger screen. Go to [DOMAIN_NAME] …" at bounding box center [346, 246] width 692 height 493
click at [255, 203] on html "For the best experience switch devices to a bigger screen. Go to [DOMAIN_NAME] …" at bounding box center [346, 246] width 692 height 493
click at [254, 201] on div "[DOMAIN_NAME]" at bounding box center [236, 198] width 63 height 11
click at [255, 199] on div "[DOMAIN_NAME]" at bounding box center [236, 198] width 63 height 11
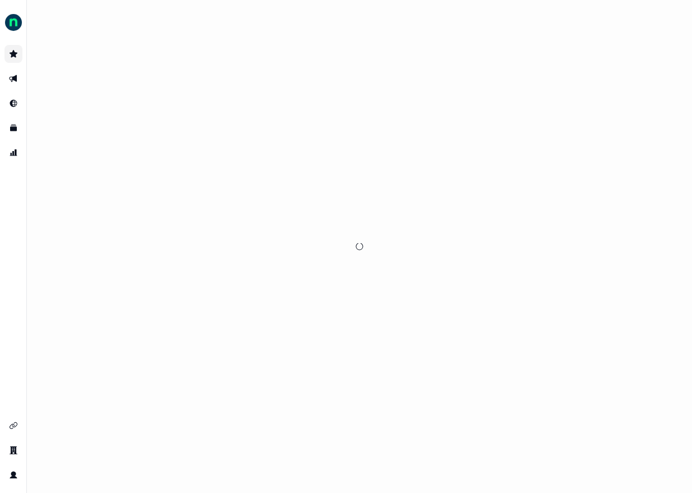
click at [337, 199] on div at bounding box center [359, 246] width 665 height 493
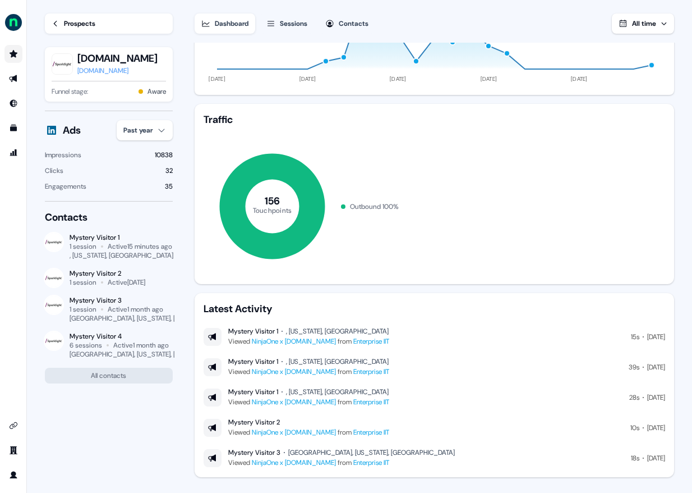
scroll to position [158, 0]
